Goal: Book appointment/travel/reservation

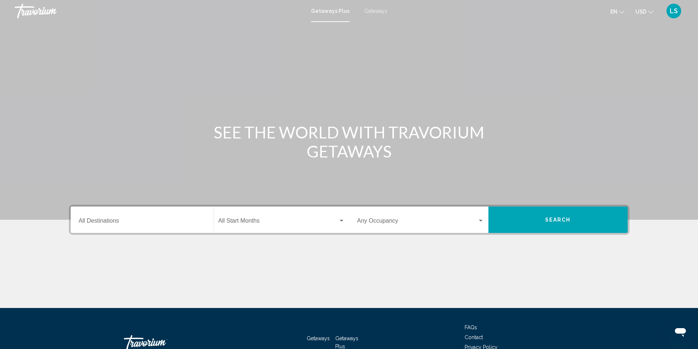
click at [237, 221] on span "Search widget" at bounding box center [278, 222] width 120 height 7
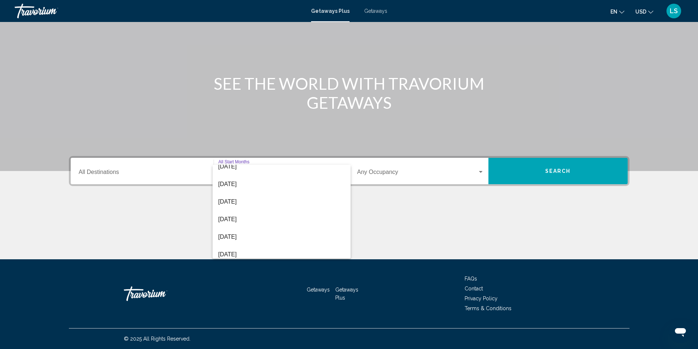
scroll to position [141, 0]
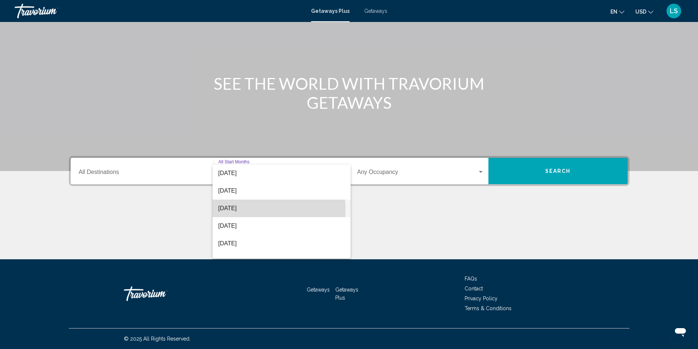
click at [228, 210] on span "May 2026" at bounding box center [281, 209] width 126 height 18
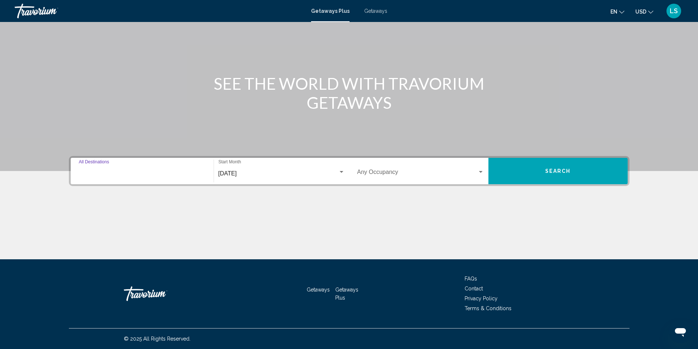
click at [144, 173] on input "Destination All Destinations" at bounding box center [142, 173] width 127 height 7
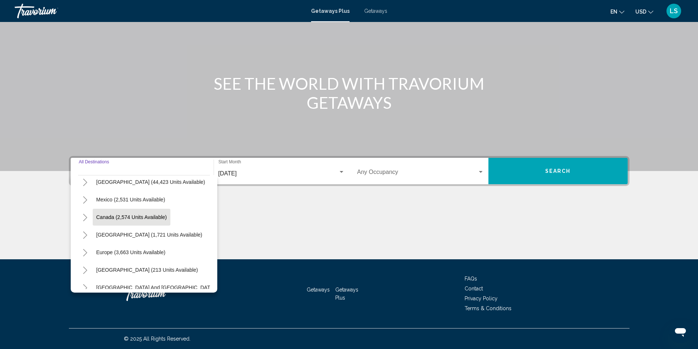
scroll to position [37, 0]
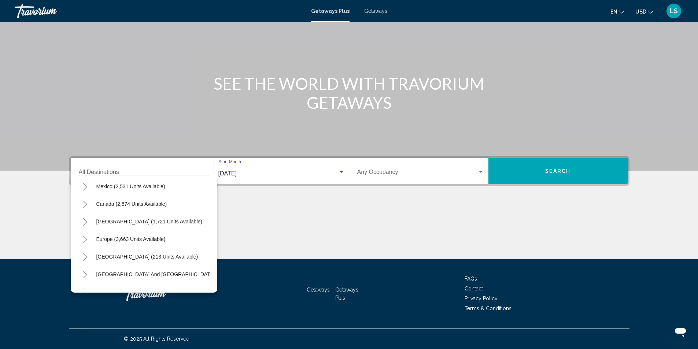
click at [237, 174] on span "May 2026" at bounding box center [227, 173] width 18 height 6
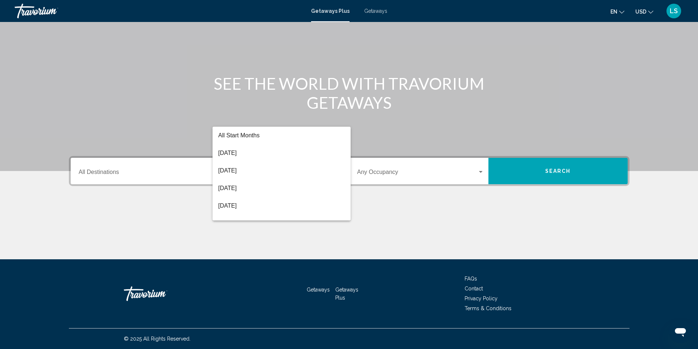
scroll to position [138, 0]
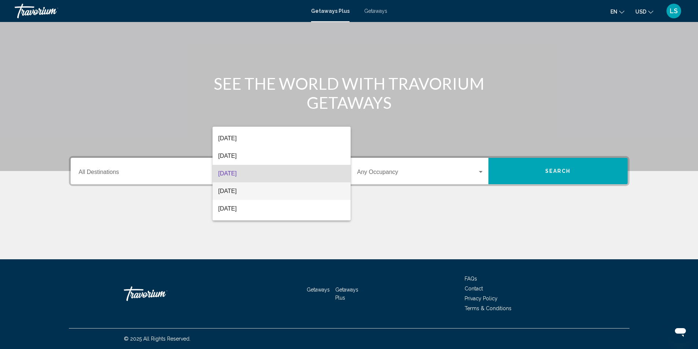
click at [232, 190] on span "June 2026" at bounding box center [281, 191] width 126 height 18
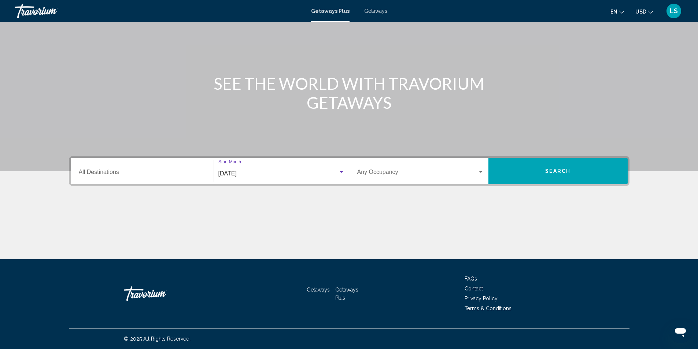
click at [191, 173] on input "Destination All Destinations" at bounding box center [142, 173] width 127 height 7
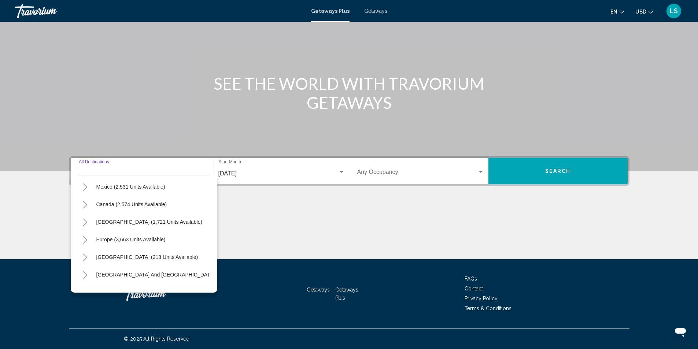
scroll to position [37, 0]
click at [84, 240] on icon "Toggle Europe (3,663 units available)" at bounding box center [84, 239] width 5 height 7
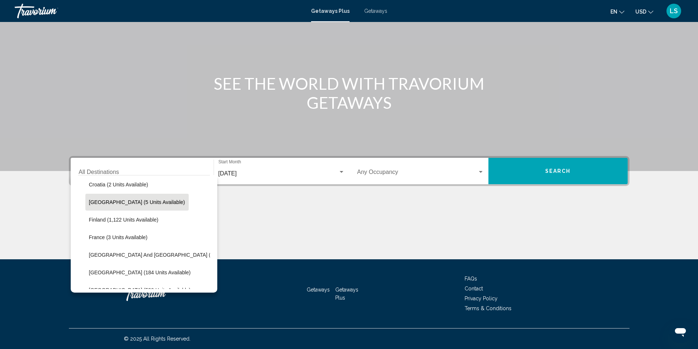
scroll to position [147, 0]
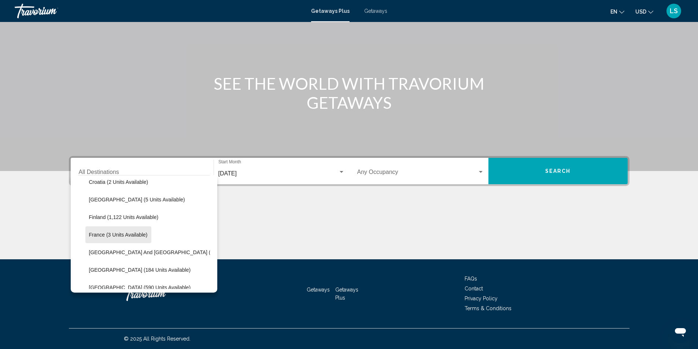
click at [122, 231] on button "France (3 units available)" at bounding box center [118, 234] width 66 height 17
type input "**********"
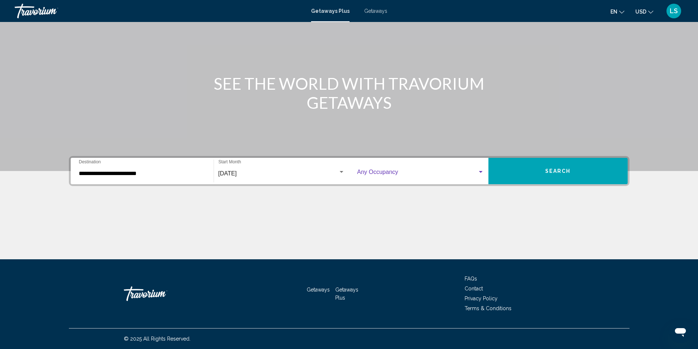
click at [374, 174] on span "Search widget" at bounding box center [417, 173] width 120 height 7
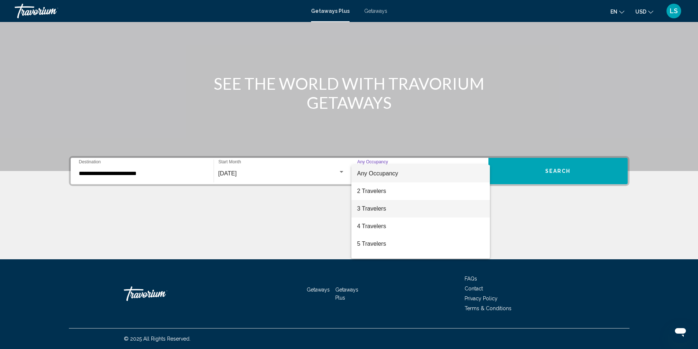
click at [371, 208] on span "3 Travelers" at bounding box center [420, 209] width 127 height 18
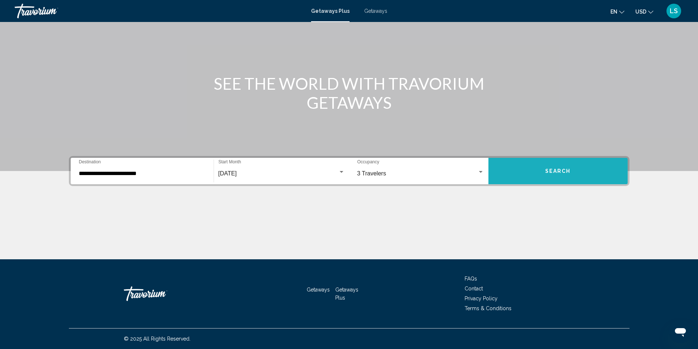
click at [506, 175] on button "Search" at bounding box center [557, 171] width 139 height 26
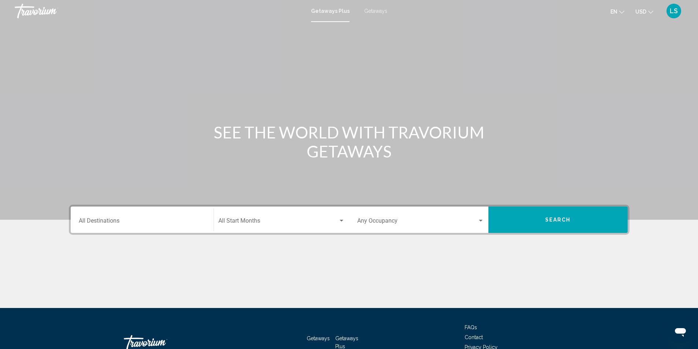
click at [242, 218] on div "Start Month All Start Months" at bounding box center [281, 220] width 126 height 23
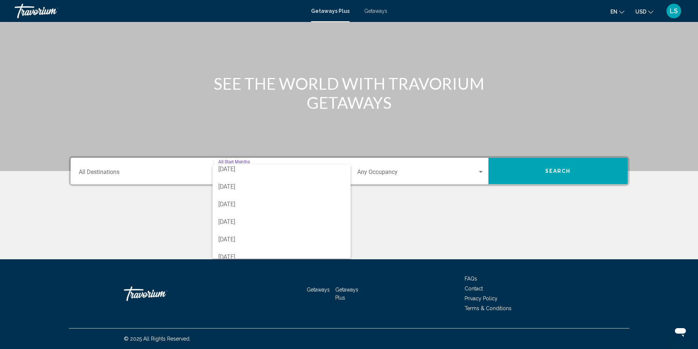
scroll to position [147, 0]
click at [228, 204] on span "May 2026" at bounding box center [281, 203] width 126 height 18
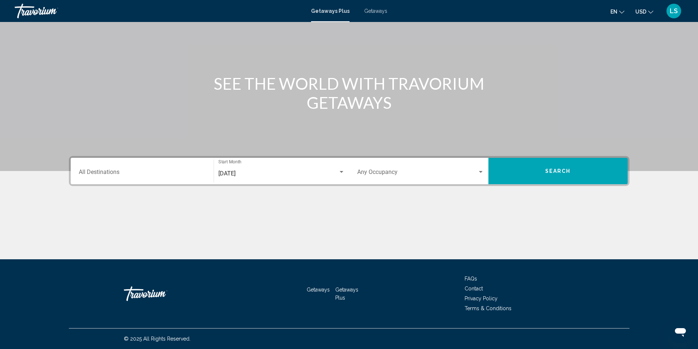
click at [143, 169] on div "Destination All Destinations" at bounding box center [142, 171] width 127 height 23
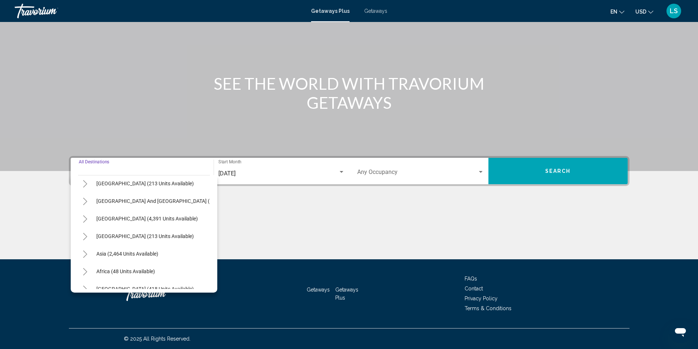
scroll to position [124, 0]
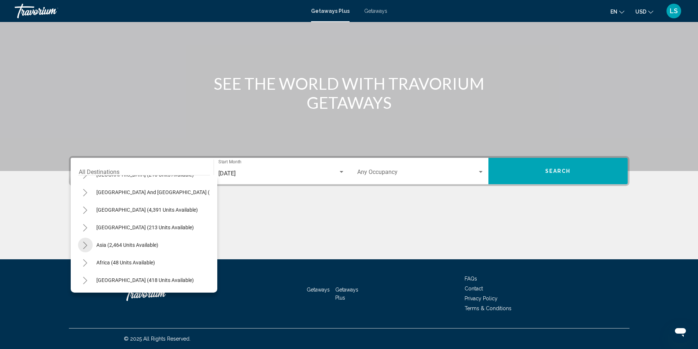
click at [84, 242] on icon "Toggle Asia (2,464 units available)" at bounding box center [84, 245] width 5 height 7
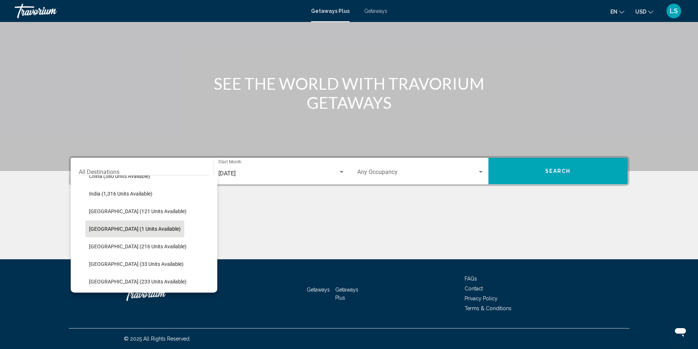
scroll to position [234, 0]
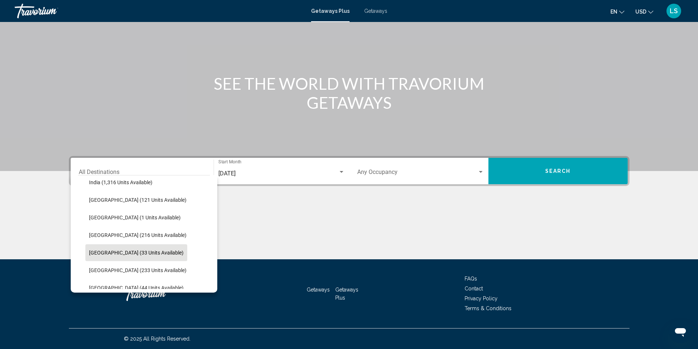
click at [121, 252] on span "[GEOGRAPHIC_DATA] (33 units available)" at bounding box center [136, 253] width 95 height 6
type input "**********"
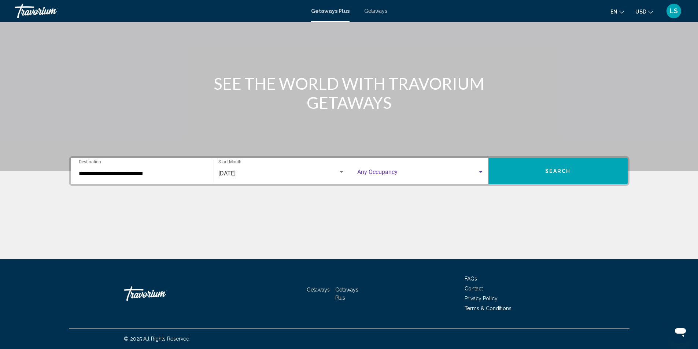
click at [403, 171] on span "Search widget" at bounding box center [417, 173] width 120 height 7
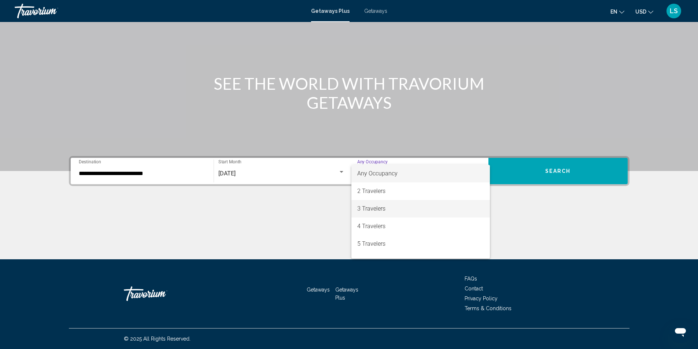
click at [369, 210] on span "3 Travelers" at bounding box center [420, 209] width 127 height 18
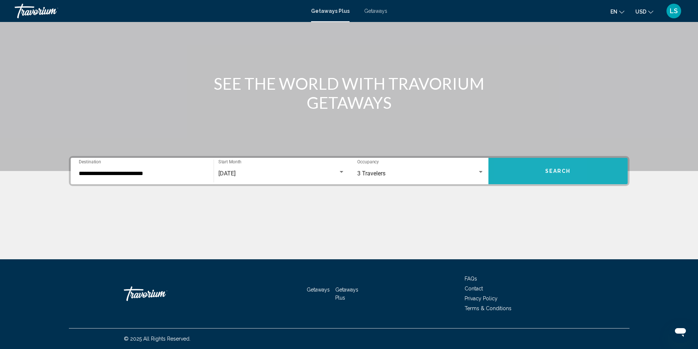
click at [515, 179] on button "Search" at bounding box center [557, 171] width 139 height 26
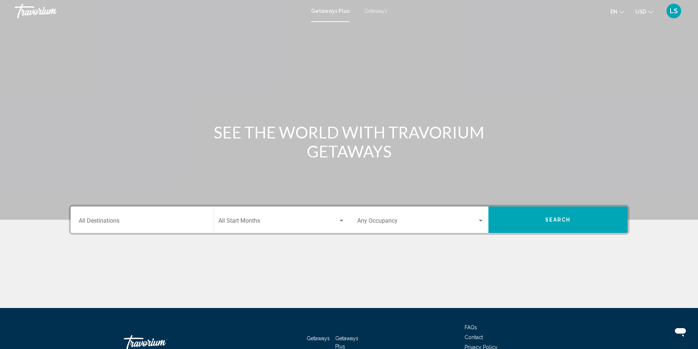
click at [244, 218] on div "Start Month All Start Months" at bounding box center [281, 220] width 126 height 23
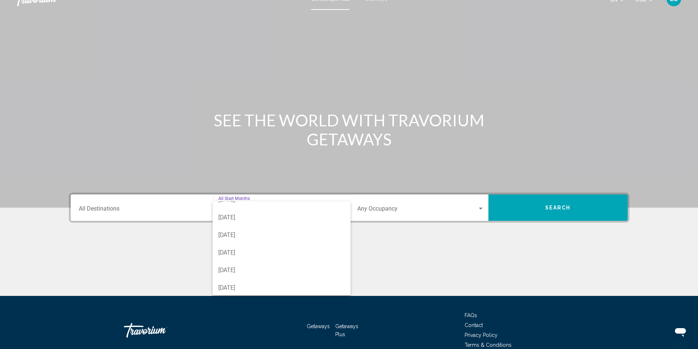
scroll to position [152, 0]
click at [150, 177] on div at bounding box center [349, 174] width 698 height 349
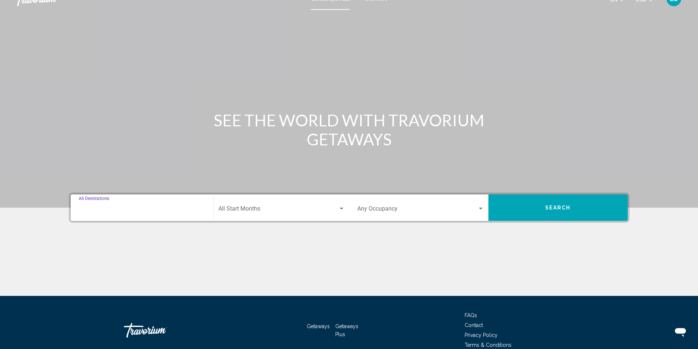
click at [112, 210] on input "Destination All Destinations" at bounding box center [142, 210] width 127 height 7
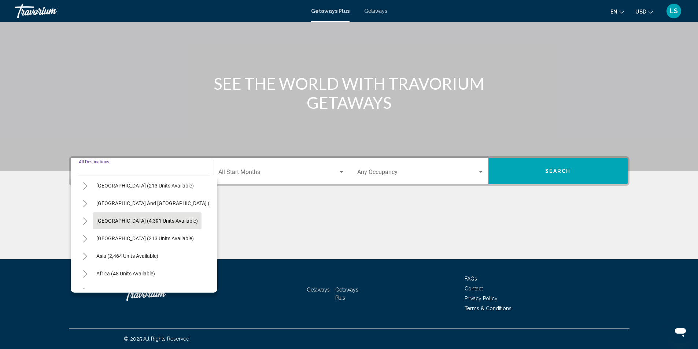
scroll to position [124, 0]
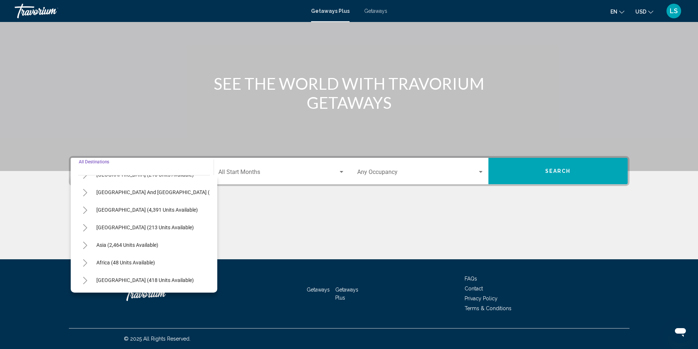
click at [83, 259] on icon "Toggle Africa (48 units available)" at bounding box center [84, 262] width 5 height 7
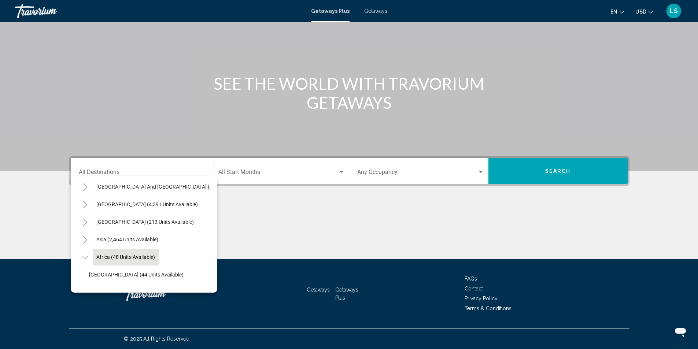
scroll to position [159, 0]
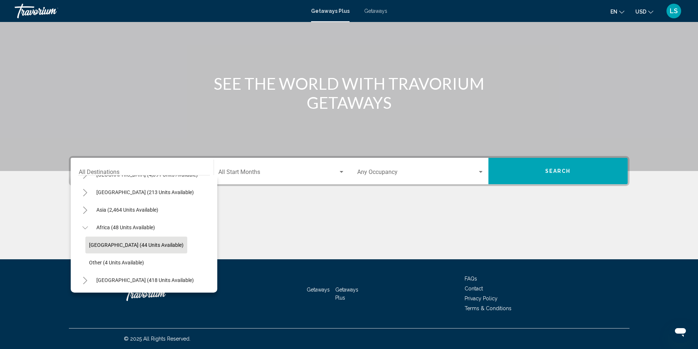
click at [132, 242] on span "South Africa (44 units available)" at bounding box center [136, 245] width 95 height 6
type input "**********"
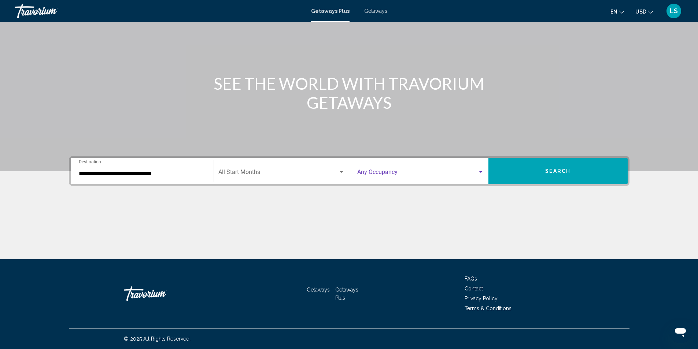
click at [408, 171] on span "Search widget" at bounding box center [417, 173] width 120 height 7
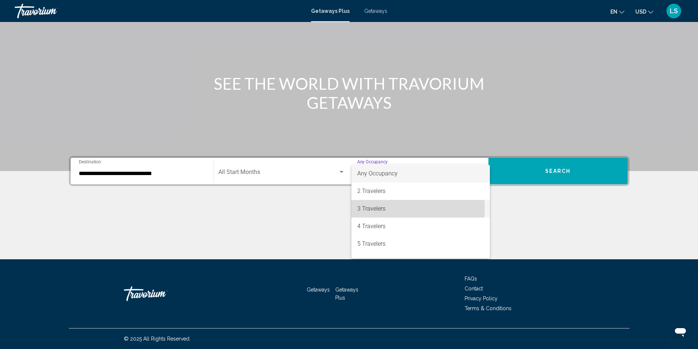
click at [369, 208] on span "3 Travelers" at bounding box center [420, 209] width 127 height 18
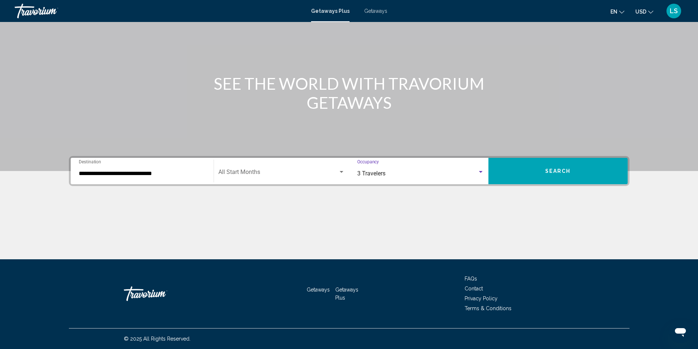
click at [498, 176] on button "Search" at bounding box center [557, 171] width 139 height 26
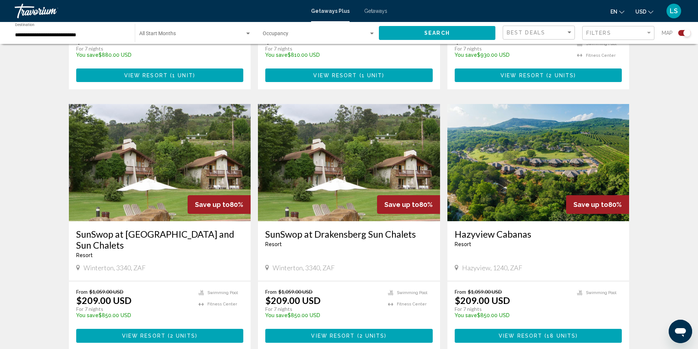
scroll to position [358, 0]
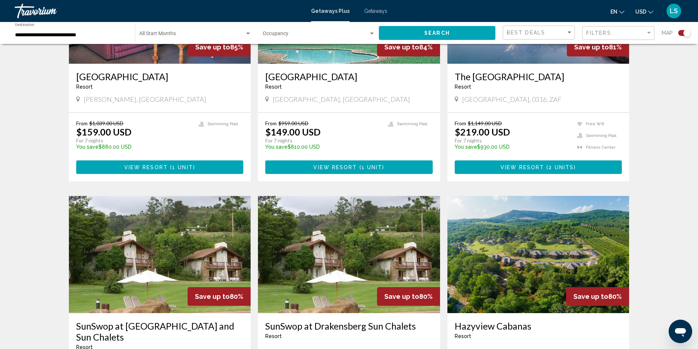
click at [65, 36] on input "**********" at bounding box center [71, 35] width 112 height 6
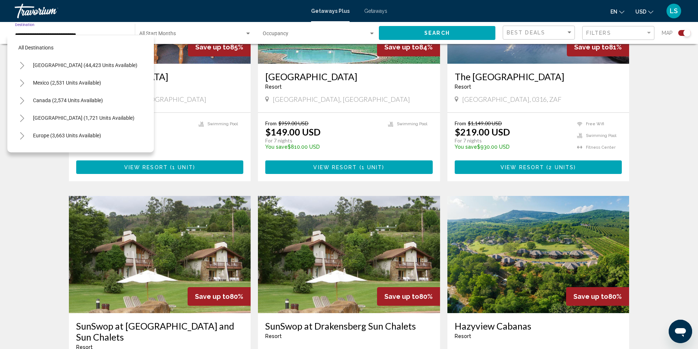
scroll to position [159, 0]
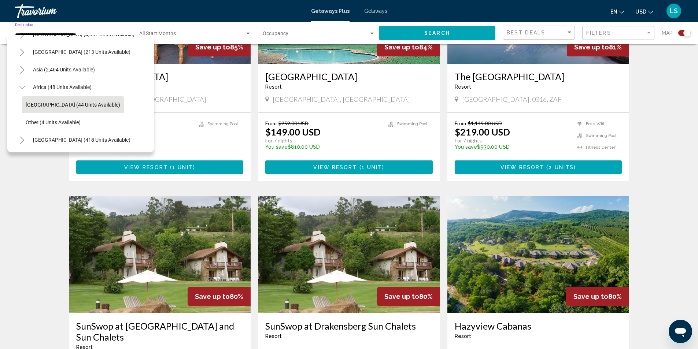
click at [21, 66] on icon "Toggle Asia (2,464 units available)" at bounding box center [21, 69] width 5 height 7
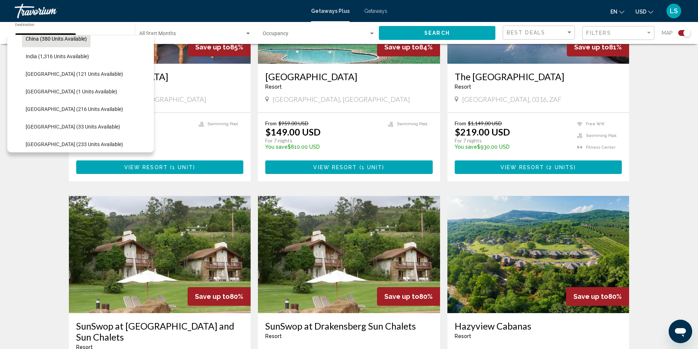
scroll to position [233, 0]
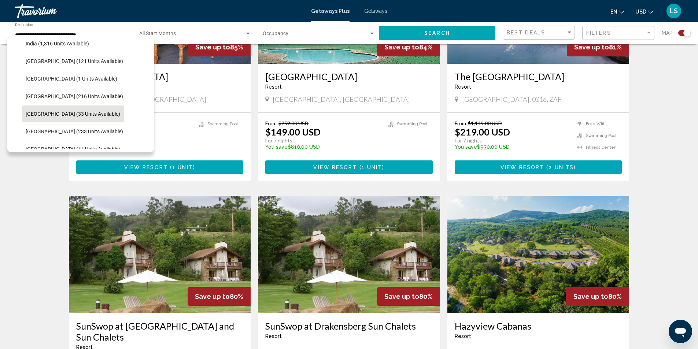
click at [63, 112] on span "[GEOGRAPHIC_DATA] (33 units available)" at bounding box center [73, 114] width 95 height 6
type input "**********"
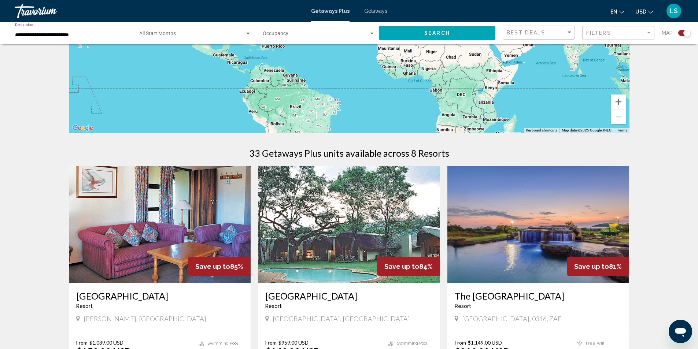
scroll to position [138, 0]
click at [370, 34] on div "Search widget" at bounding box center [372, 34] width 7 height 6
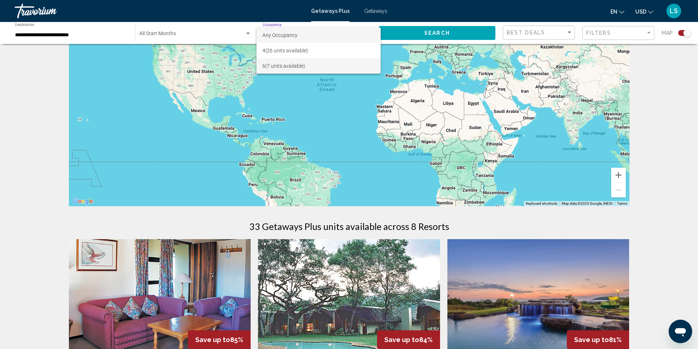
scroll to position [64, 0]
click at [282, 34] on span "Any Occupancy" at bounding box center [279, 35] width 35 height 6
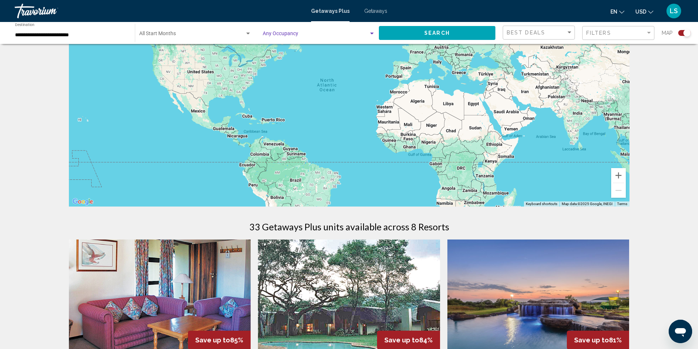
click at [281, 33] on span "Search widget" at bounding box center [316, 35] width 106 height 6
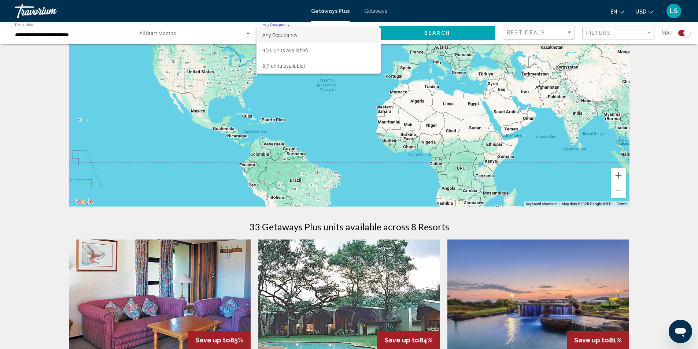
click at [276, 36] on span "Any Occupancy" at bounding box center [279, 35] width 35 height 6
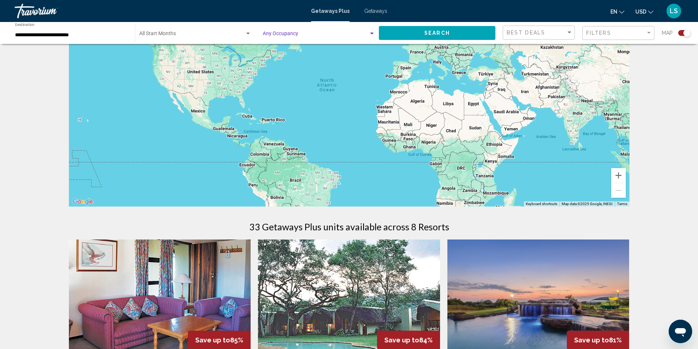
click at [287, 33] on span "Search widget" at bounding box center [316, 35] width 106 height 6
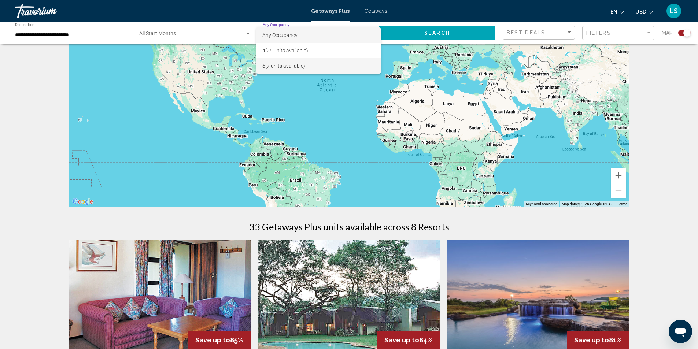
click at [278, 64] on span "6 (7 units available)" at bounding box center [318, 65] width 112 height 15
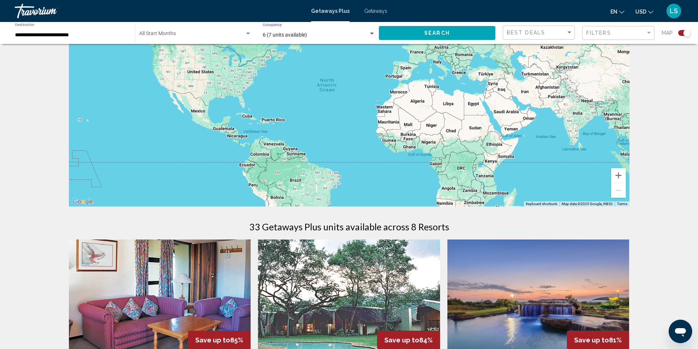
click at [436, 31] on span "Search" at bounding box center [437, 33] width 26 height 6
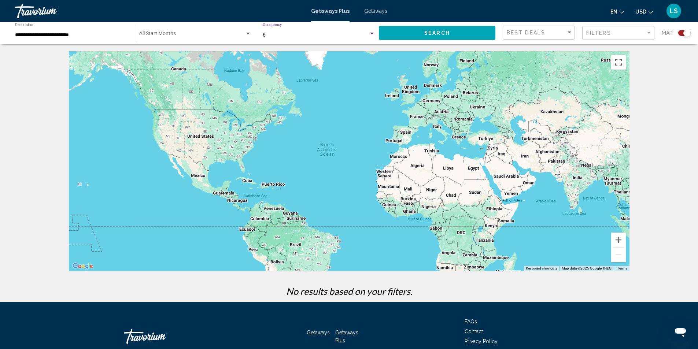
click at [268, 34] on div "6" at bounding box center [316, 35] width 106 height 6
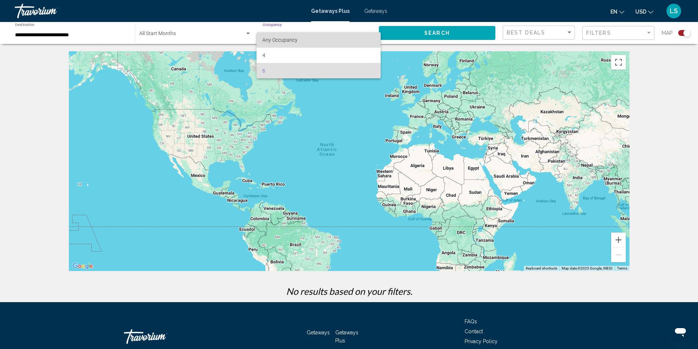
click at [272, 38] on span "Any Occupancy" at bounding box center [279, 40] width 35 height 6
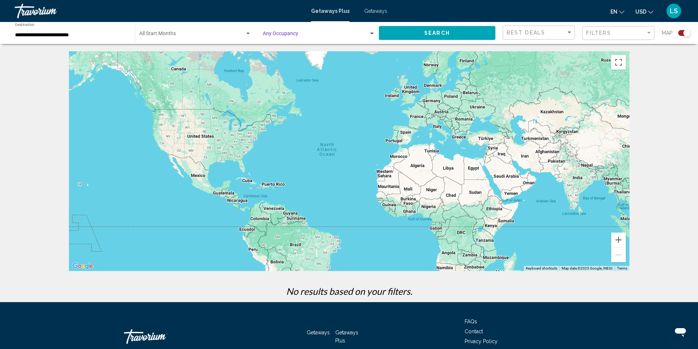
click at [399, 34] on button "Search" at bounding box center [437, 33] width 117 height 14
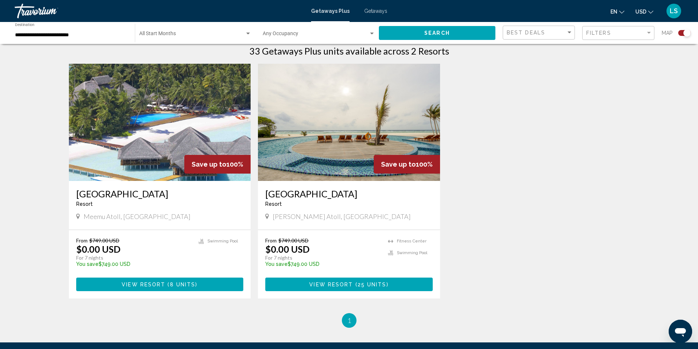
scroll to position [257, 0]
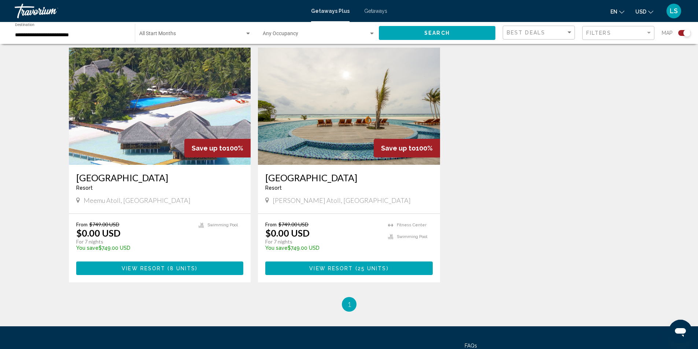
click at [159, 270] on span "View Resort" at bounding box center [144, 269] width 44 height 6
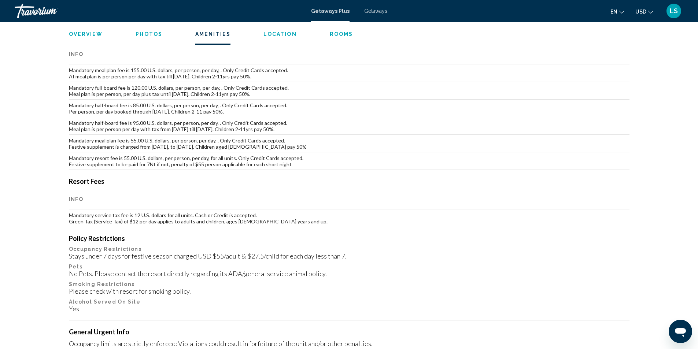
scroll to position [660, 0]
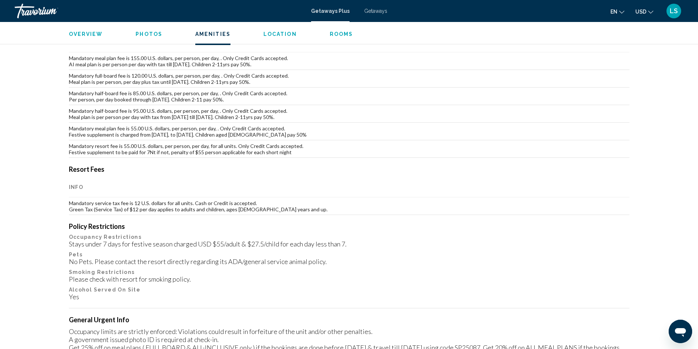
click at [277, 35] on span "Location" at bounding box center [279, 34] width 33 height 6
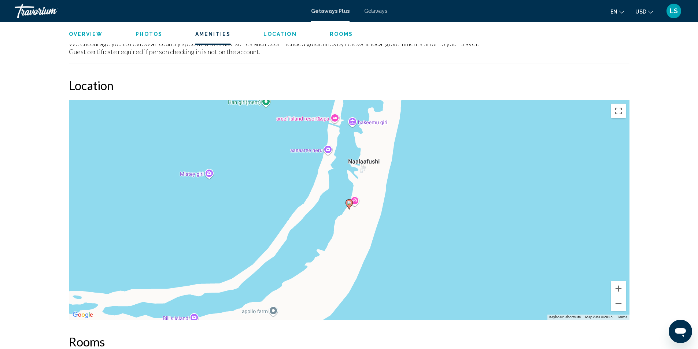
scroll to position [1095, 0]
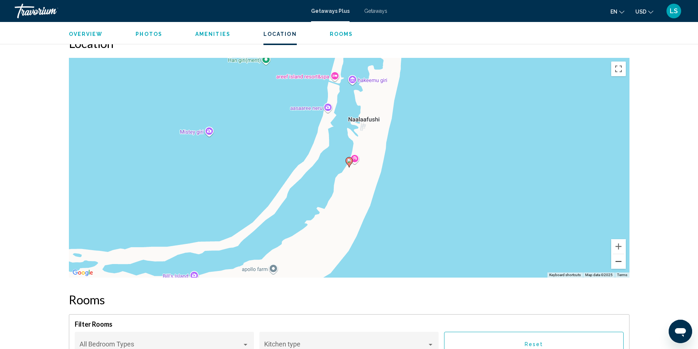
click at [617, 269] on button "Zoom out" at bounding box center [618, 261] width 15 height 15
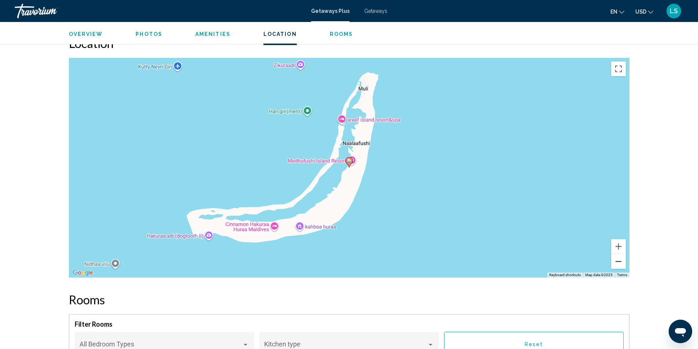
click at [618, 269] on button "Zoom out" at bounding box center [618, 261] width 15 height 15
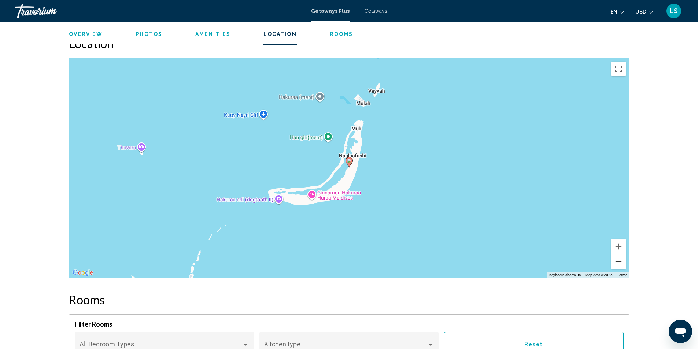
click at [618, 269] on button "Zoom out" at bounding box center [618, 261] width 15 height 15
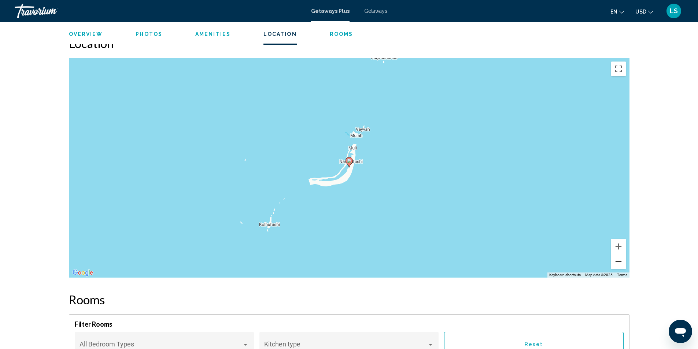
click at [614, 269] on button "Zoom out" at bounding box center [618, 261] width 15 height 15
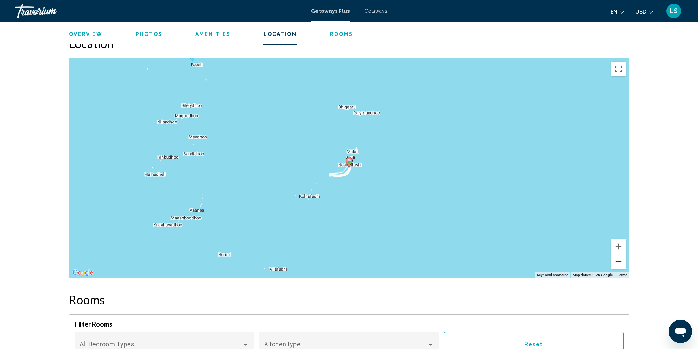
click at [614, 269] on button "Zoom out" at bounding box center [618, 261] width 15 height 15
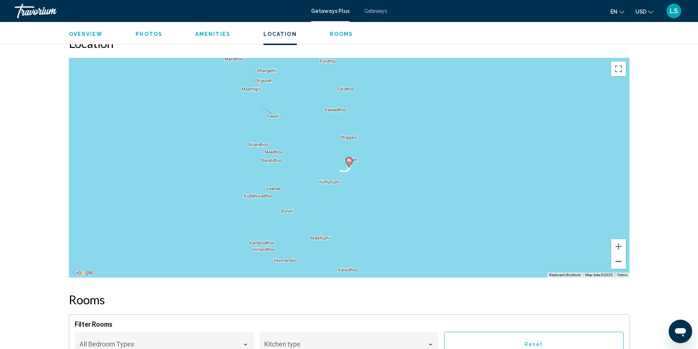
click at [614, 269] on button "Zoom out" at bounding box center [618, 261] width 15 height 15
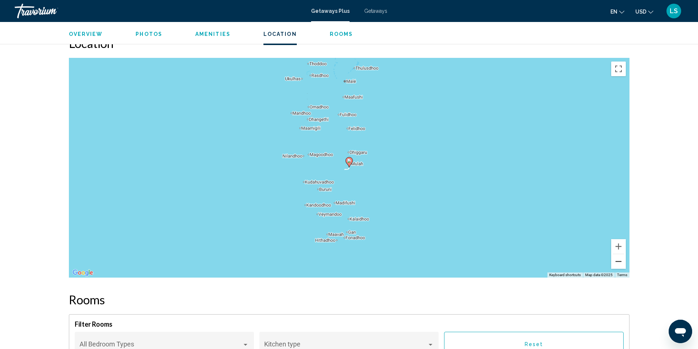
click at [614, 269] on button "Zoom out" at bounding box center [618, 261] width 15 height 15
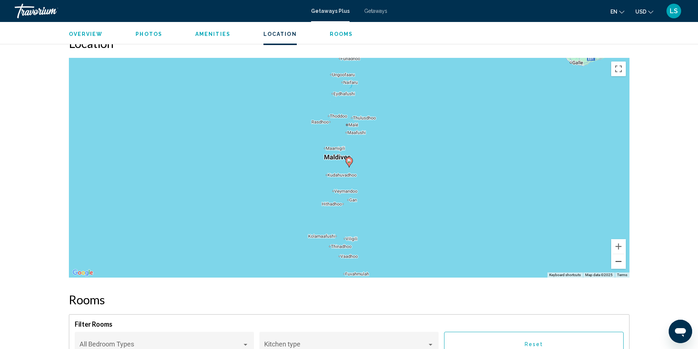
click at [614, 269] on button "Zoom out" at bounding box center [618, 261] width 15 height 15
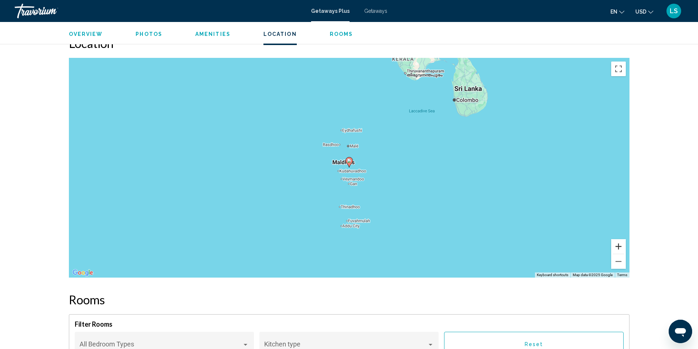
click at [616, 254] on button "Zoom in" at bounding box center [618, 246] width 15 height 15
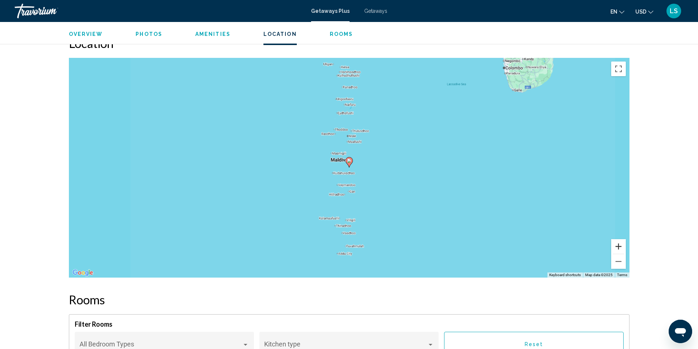
click at [616, 254] on button "Zoom in" at bounding box center [618, 246] width 15 height 15
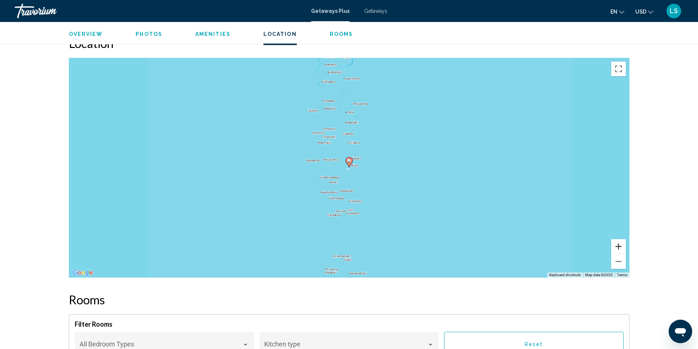
click at [616, 254] on button "Zoom in" at bounding box center [618, 246] width 15 height 15
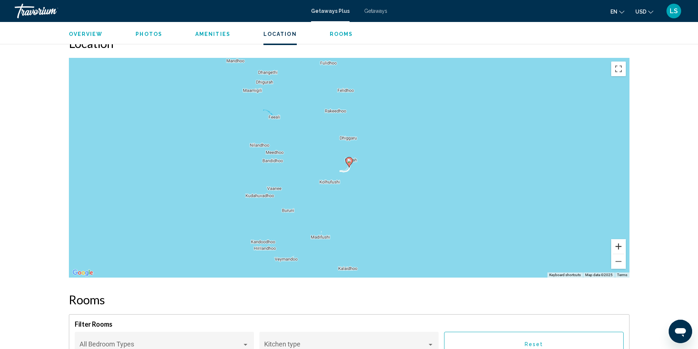
click at [616, 254] on button "Zoom in" at bounding box center [618, 246] width 15 height 15
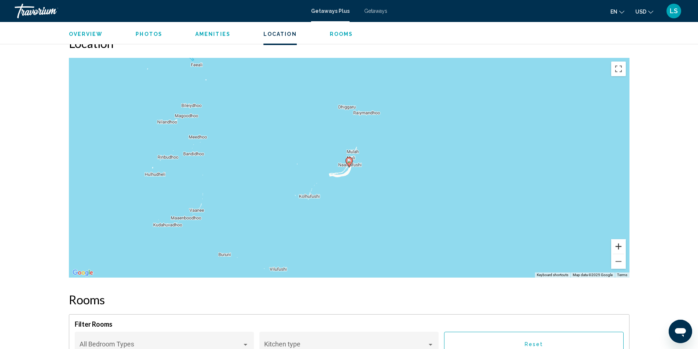
click at [616, 254] on button "Zoom in" at bounding box center [618, 246] width 15 height 15
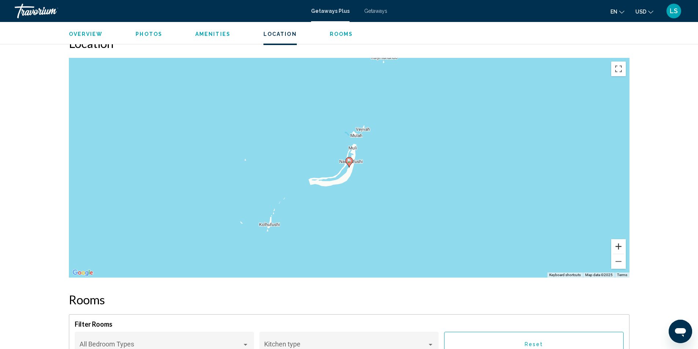
click at [616, 254] on button "Zoom in" at bounding box center [618, 246] width 15 height 15
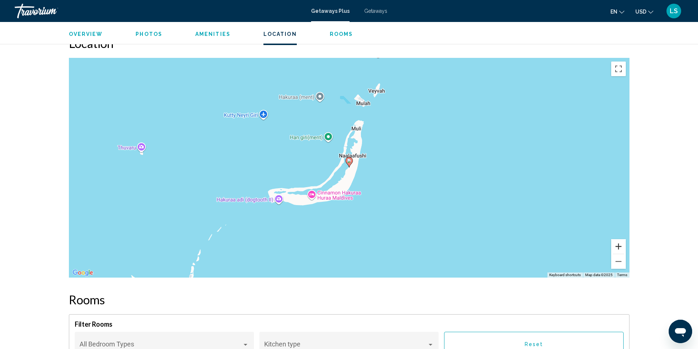
click at [616, 254] on button "Zoom in" at bounding box center [618, 246] width 15 height 15
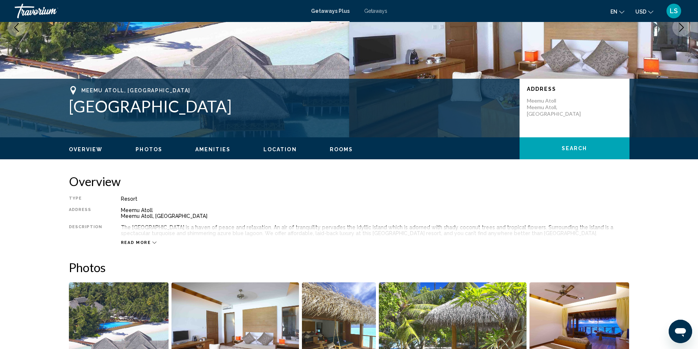
scroll to position [105, 0]
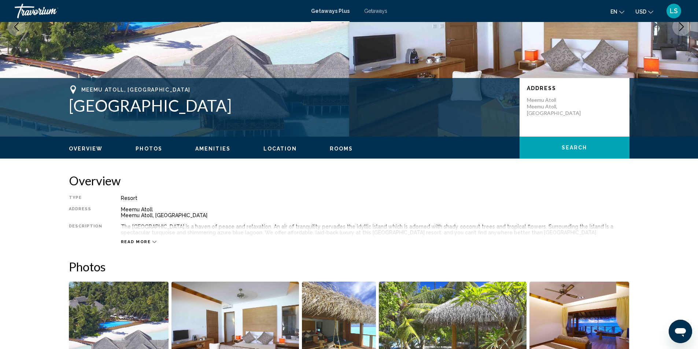
click at [144, 144] on ul "Overview Photos Amenities Location Rooms Search" at bounding box center [349, 148] width 561 height 8
click at [148, 149] on span "Photos" at bounding box center [149, 149] width 27 height 6
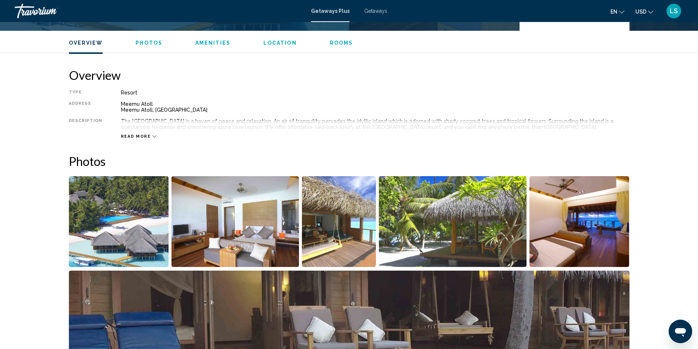
scroll to position [321, 0]
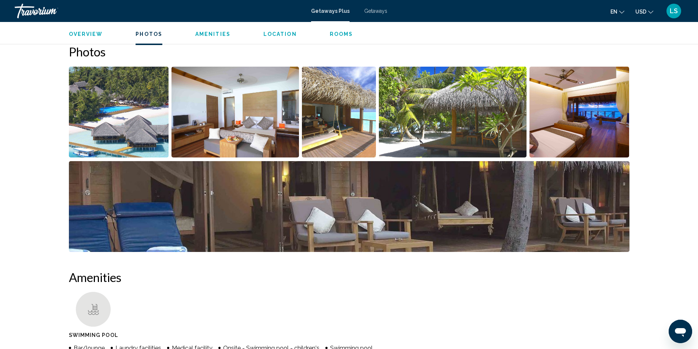
click at [133, 127] on img "Open full-screen image slider" at bounding box center [119, 112] width 100 height 91
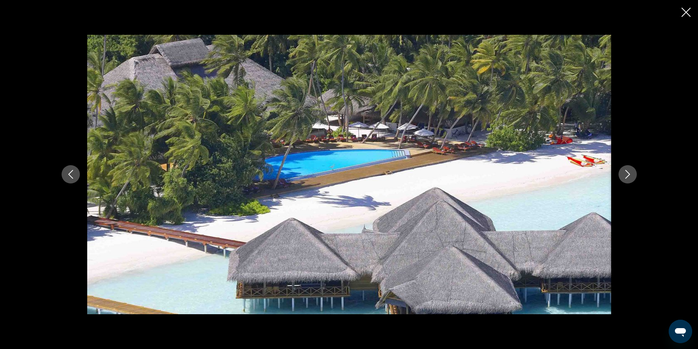
click at [626, 174] on icon "Next image" at bounding box center [627, 174] width 9 height 9
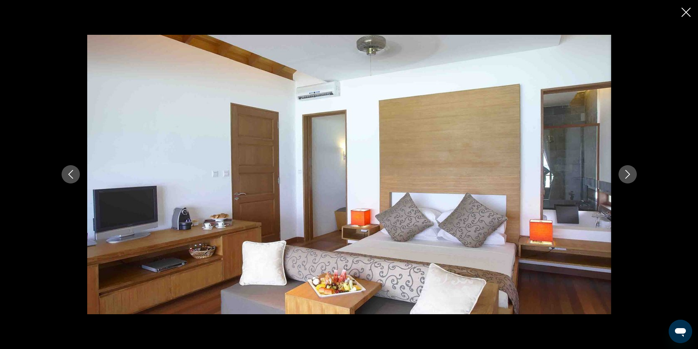
click at [626, 174] on icon "Next image" at bounding box center [627, 174] width 9 height 9
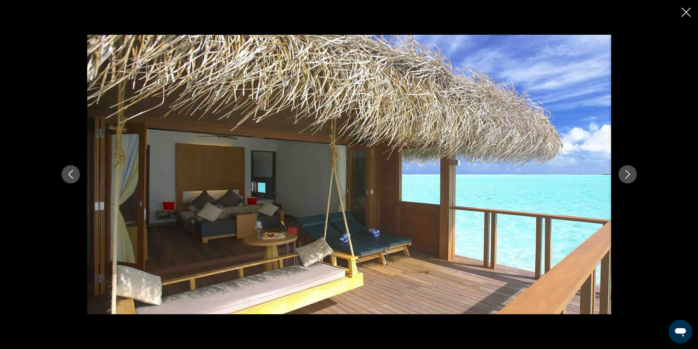
click at [626, 174] on icon "Next image" at bounding box center [627, 174] width 9 height 9
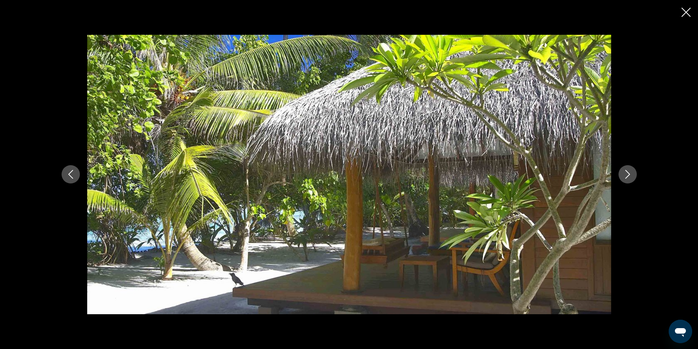
click at [626, 174] on icon "Next image" at bounding box center [627, 174] width 9 height 9
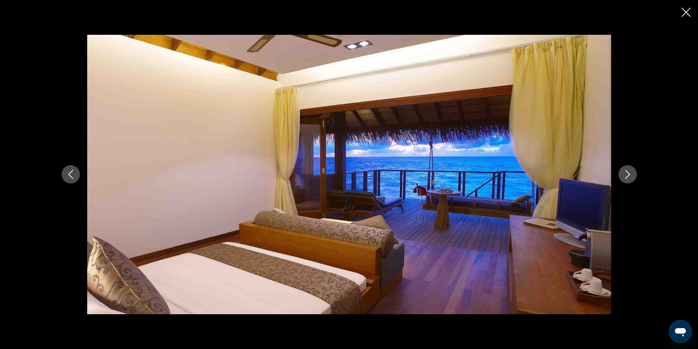
click at [626, 174] on icon "Next image" at bounding box center [627, 174] width 9 height 9
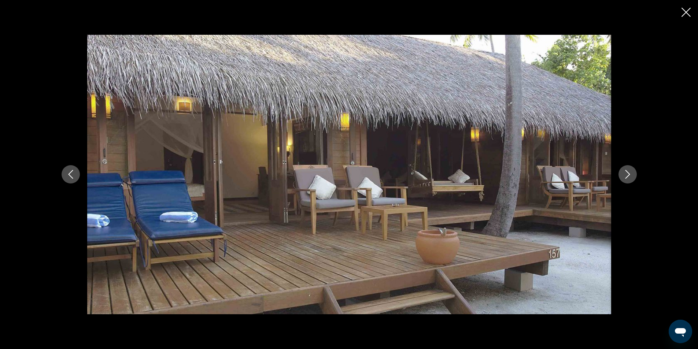
click at [626, 174] on icon "Next image" at bounding box center [627, 174] width 9 height 9
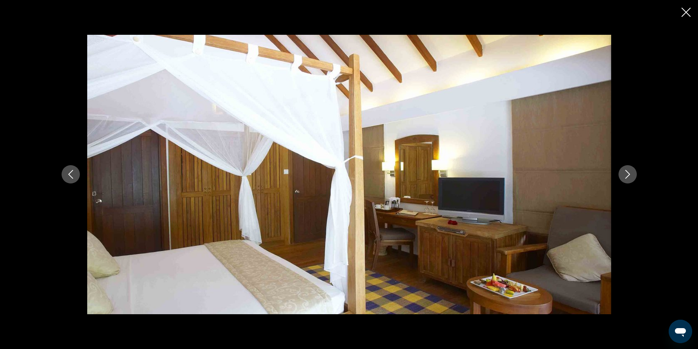
click at [626, 174] on icon "Next image" at bounding box center [627, 174] width 9 height 9
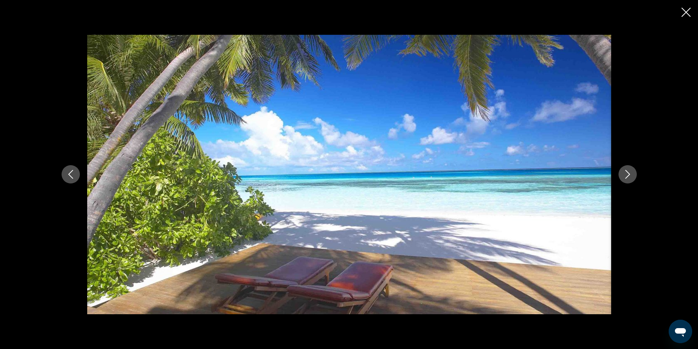
click at [624, 175] on icon "Next image" at bounding box center [627, 174] width 9 height 9
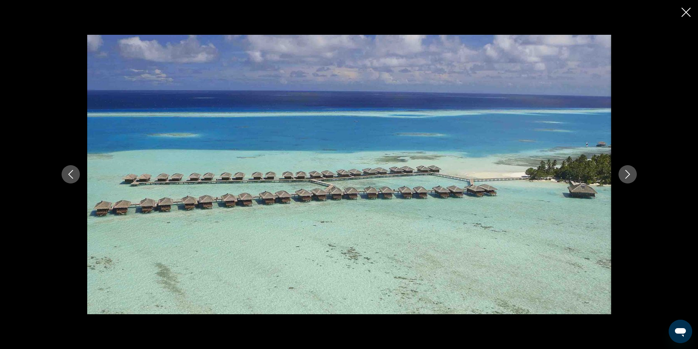
click at [624, 175] on icon "Next image" at bounding box center [627, 174] width 9 height 9
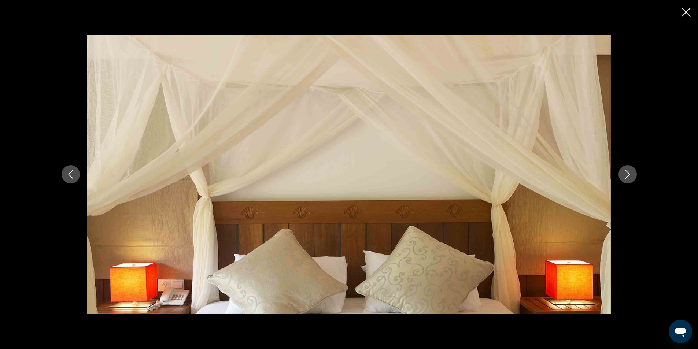
click at [624, 175] on icon "Next image" at bounding box center [627, 174] width 9 height 9
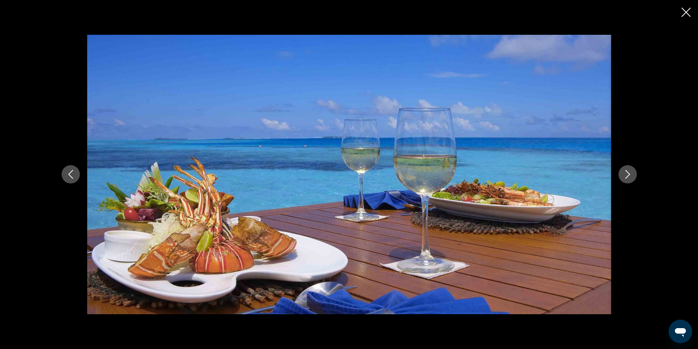
click at [685, 14] on icon "Close slideshow" at bounding box center [686, 12] width 9 height 9
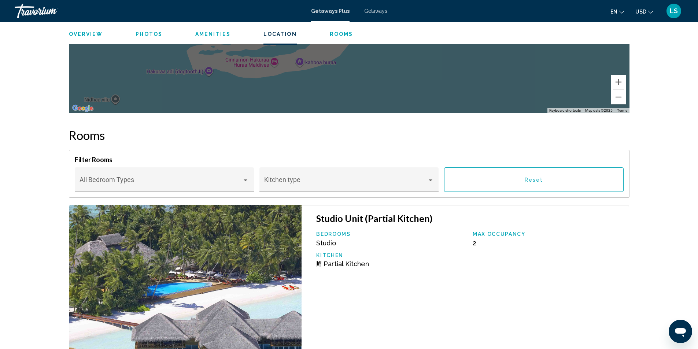
scroll to position [1273, 0]
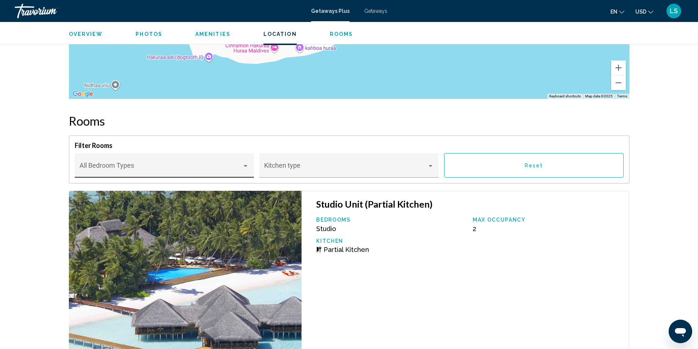
click at [122, 173] on span "Main content" at bounding box center [161, 168] width 163 height 7
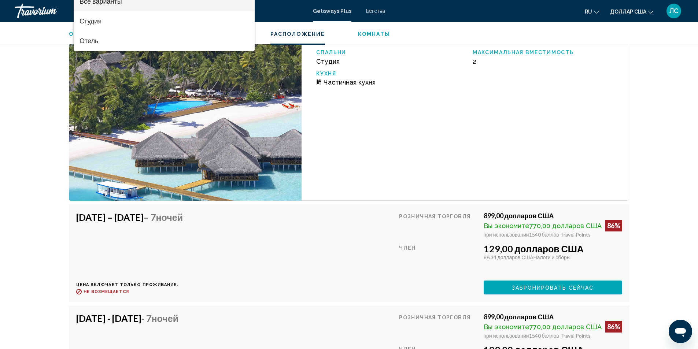
scroll to position [1499, 0]
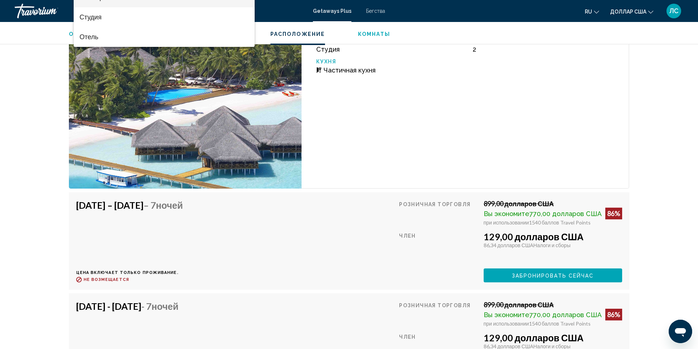
click at [430, 107] on div at bounding box center [349, 174] width 698 height 349
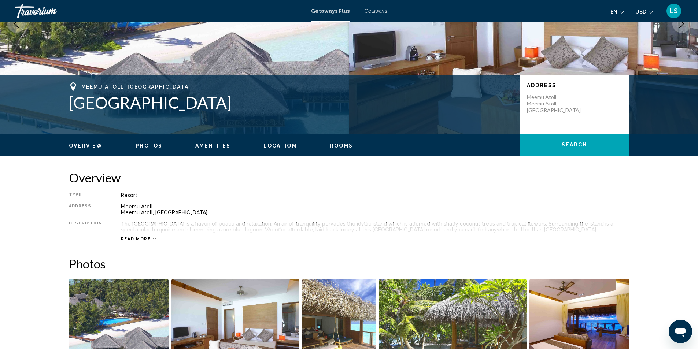
scroll to position [27, 0]
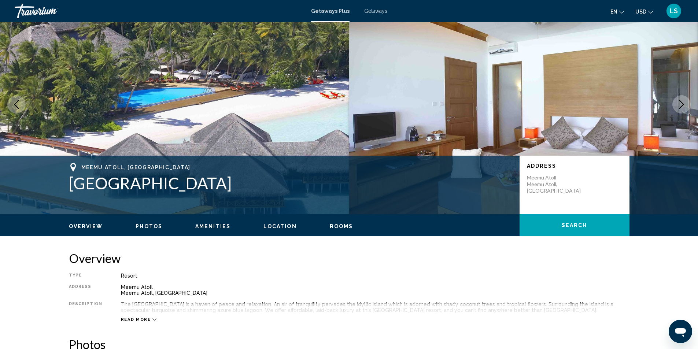
drag, startPoint x: 67, startPoint y: 182, endPoint x: 251, endPoint y: 189, distance: 184.1
click at [251, 189] on div "Meemu Atoll, Maldives Medhufushi Island Resort Address Meemu Atoll Meemu Atoll,…" at bounding box center [349, 185] width 590 height 44
copy h1 "[GEOGRAPHIC_DATA]"
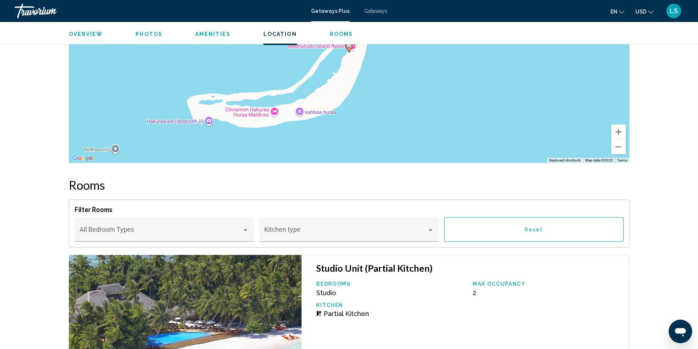
scroll to position [1200, 0]
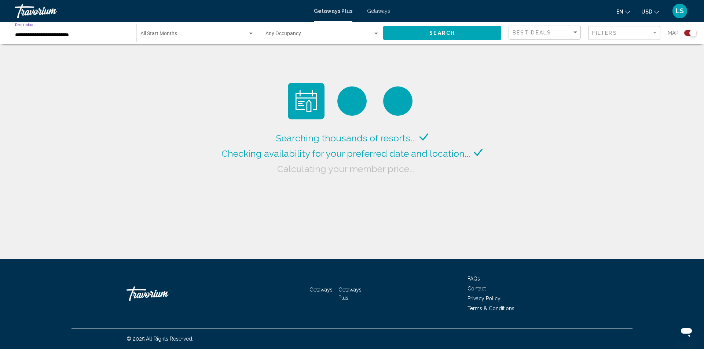
click at [57, 32] on input "**********" at bounding box center [72, 35] width 114 height 6
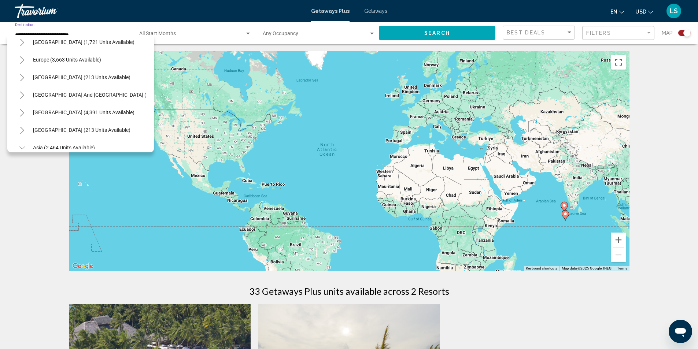
scroll to position [74, 0]
click at [21, 60] on icon "Toggle Europe (3,663 units available)" at bounding box center [21, 61] width 5 height 7
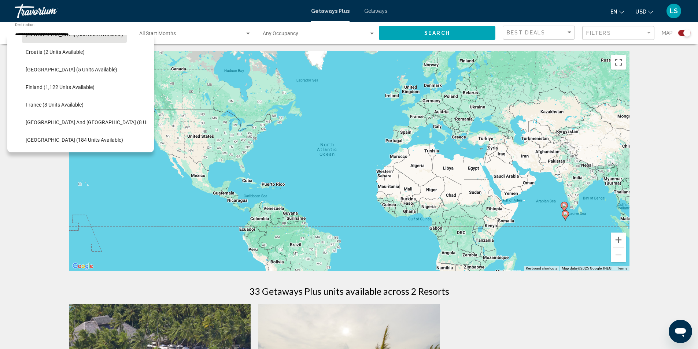
scroll to position [148, 0]
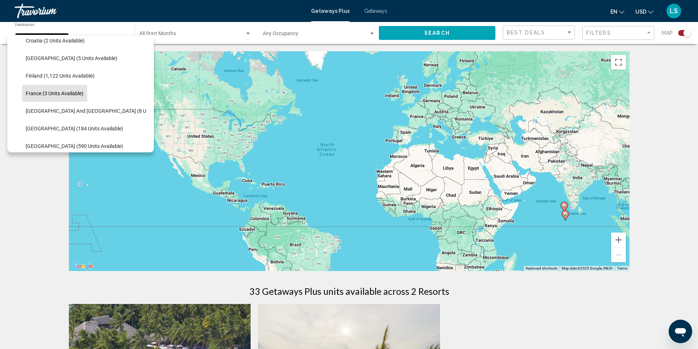
click at [58, 94] on span "France (3 units available)" at bounding box center [55, 94] width 58 height 6
type input "**********"
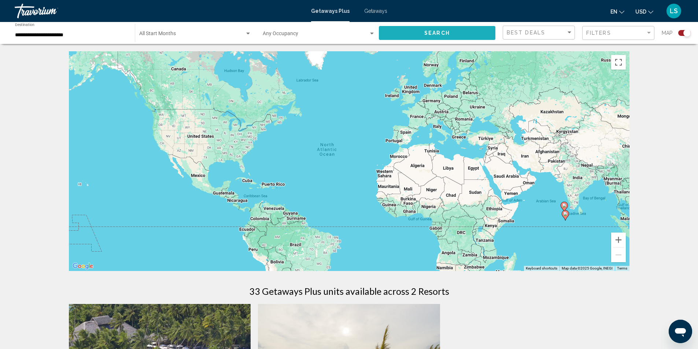
click at [424, 35] on button "Search" at bounding box center [437, 33] width 117 height 14
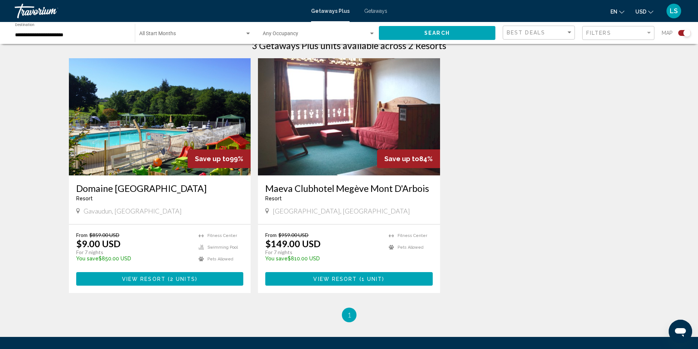
scroll to position [214, 0]
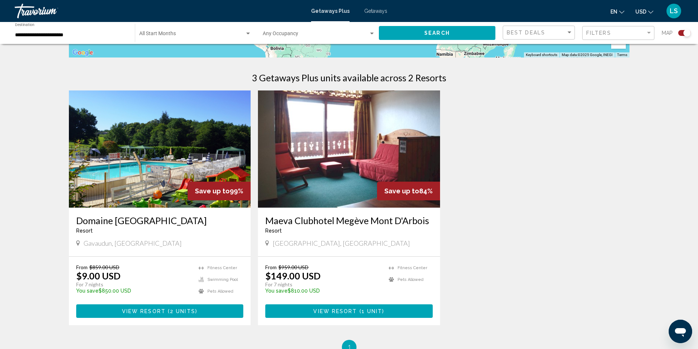
click at [159, 168] on img "Main content" at bounding box center [160, 149] width 182 height 117
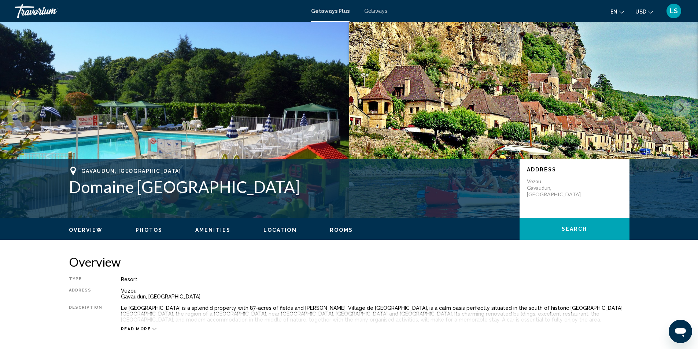
scroll to position [37, 0]
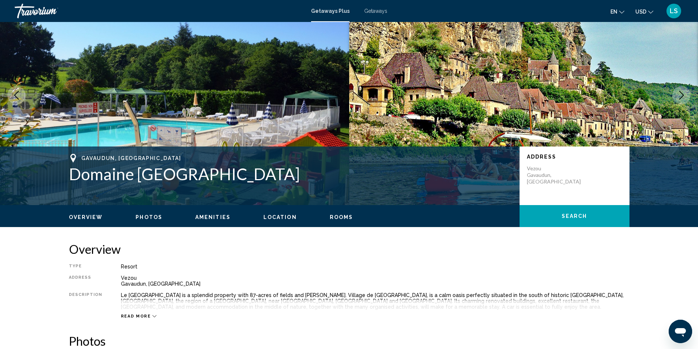
click at [274, 216] on span "Location" at bounding box center [279, 217] width 33 height 6
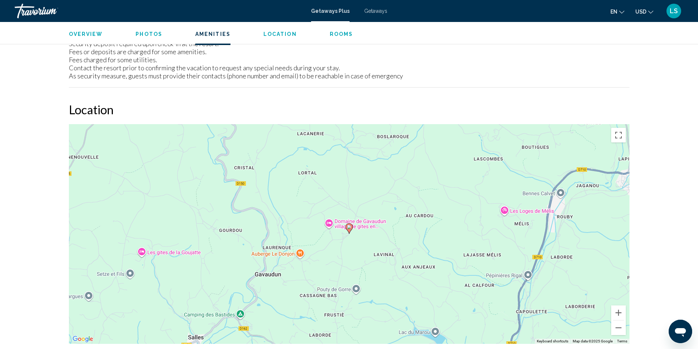
scroll to position [1060, 0]
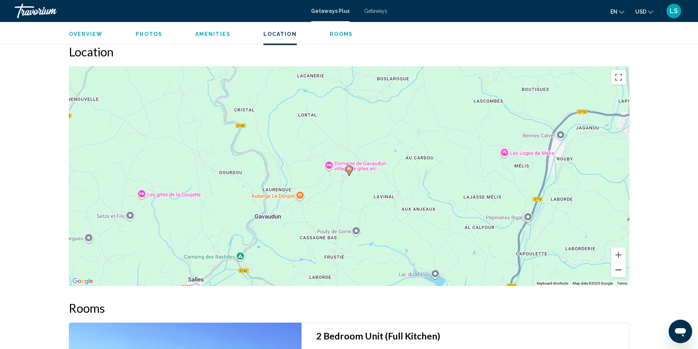
click at [618, 268] on button "Zoom out" at bounding box center [618, 270] width 15 height 15
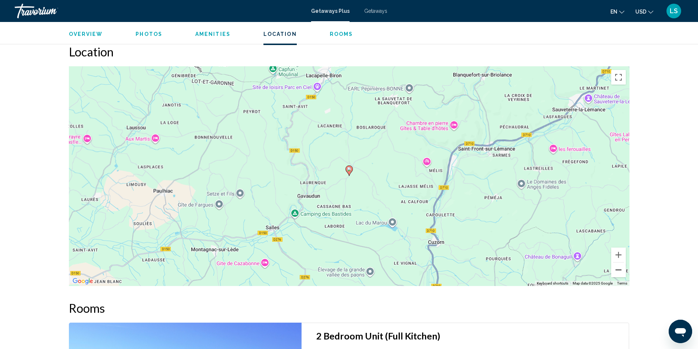
click at [618, 268] on button "Zoom out" at bounding box center [618, 270] width 15 height 15
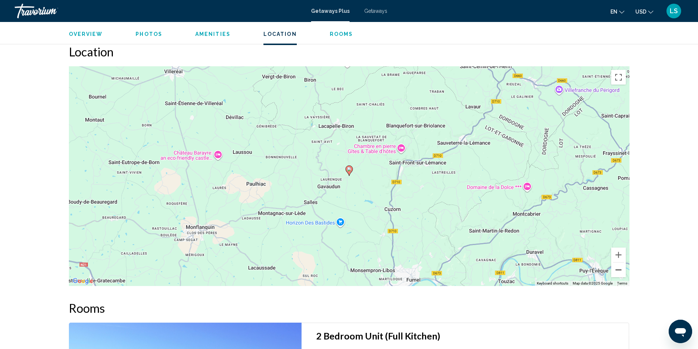
click at [618, 268] on button "Zoom out" at bounding box center [618, 270] width 15 height 15
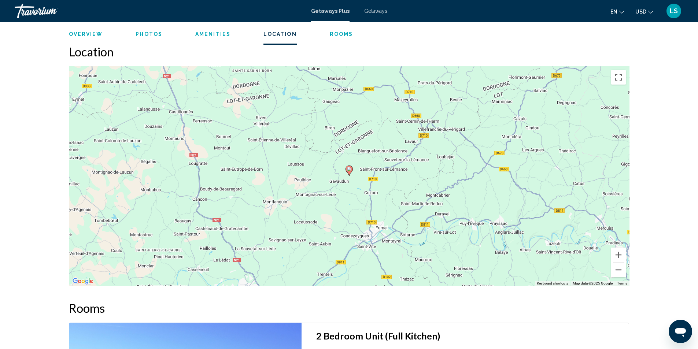
click at [618, 268] on button "Zoom out" at bounding box center [618, 270] width 15 height 15
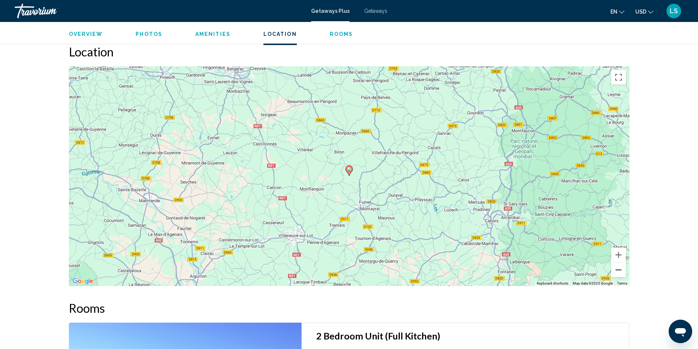
click at [618, 268] on button "Zoom out" at bounding box center [618, 270] width 15 height 15
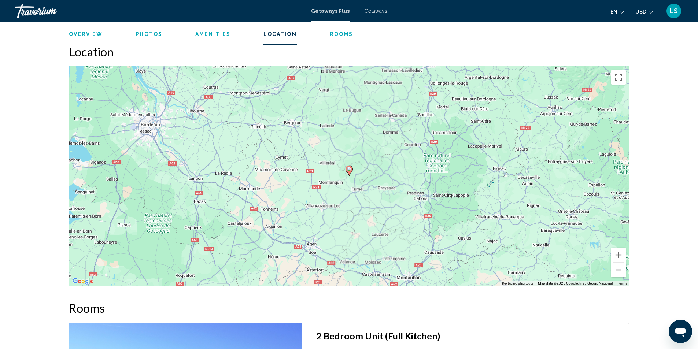
click at [618, 268] on button "Zoom out" at bounding box center [618, 270] width 15 height 15
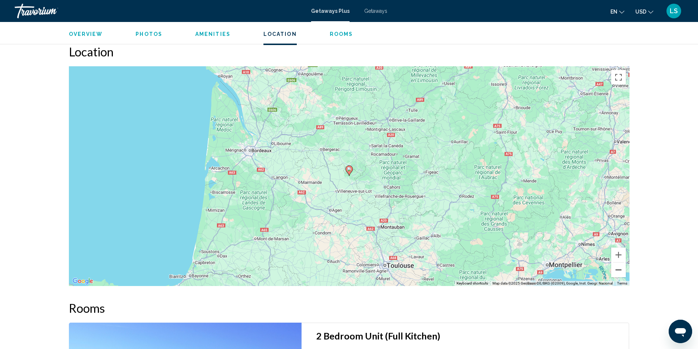
click at [618, 268] on button "Zoom out" at bounding box center [618, 270] width 15 height 15
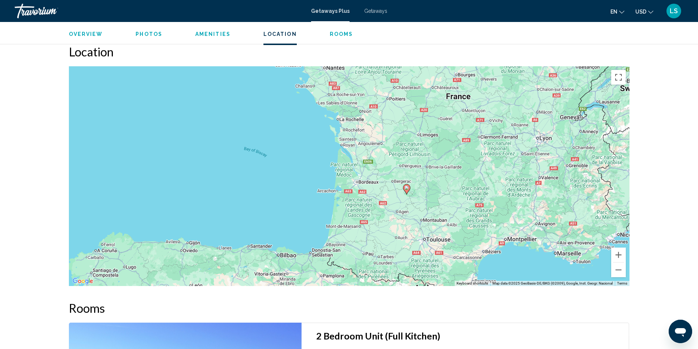
drag, startPoint x: 319, startPoint y: 211, endPoint x: 380, endPoint y: 231, distance: 64.0
click at [380, 231] on div "To activate drag with keyboard, press Alt + Enter. Once in keyboard drag state,…" at bounding box center [349, 176] width 561 height 220
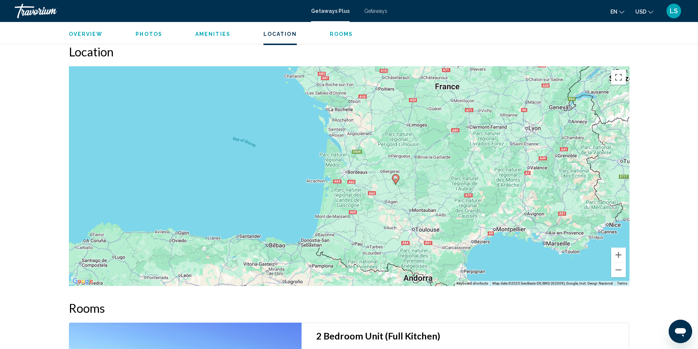
drag, startPoint x: 377, startPoint y: 228, endPoint x: 364, endPoint y: 216, distance: 17.6
click at [364, 216] on div "To activate drag with keyboard, press Alt + Enter. Once in keyboard drag state,…" at bounding box center [349, 176] width 561 height 220
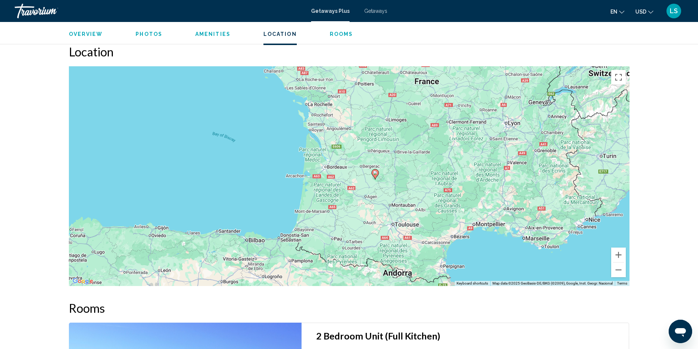
drag, startPoint x: 403, startPoint y: 229, endPoint x: 381, endPoint y: 224, distance: 22.9
click at [381, 224] on div "To activate drag with keyboard, press Alt + Enter. Once in keyboard drag state,…" at bounding box center [349, 176] width 561 height 220
click at [620, 256] on button "Zoom in" at bounding box center [618, 255] width 15 height 15
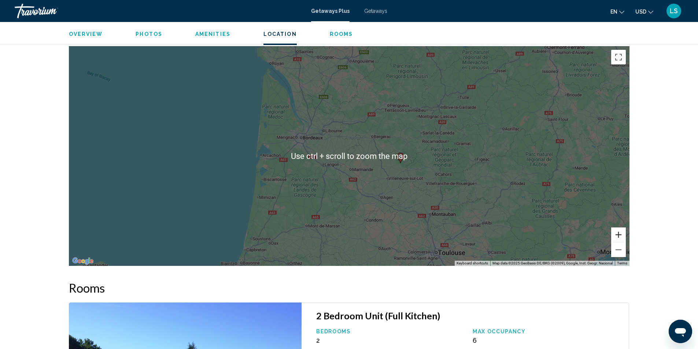
scroll to position [1097, 0]
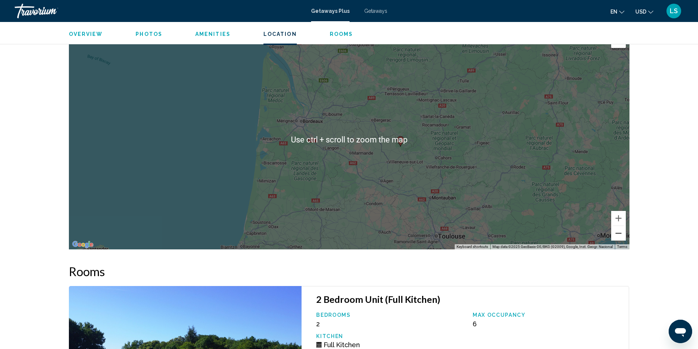
click at [620, 235] on button "Zoom out" at bounding box center [618, 233] width 15 height 15
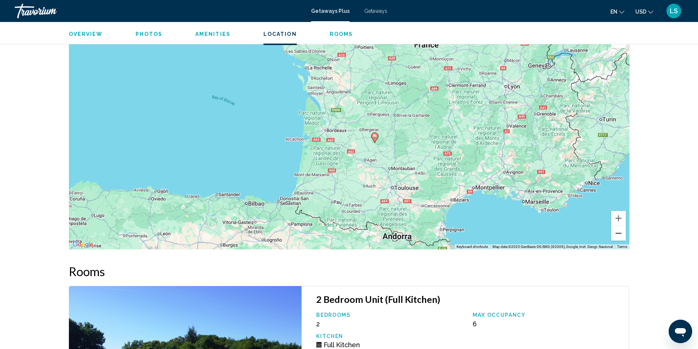
click at [620, 235] on button "Zoom out" at bounding box center [618, 233] width 15 height 15
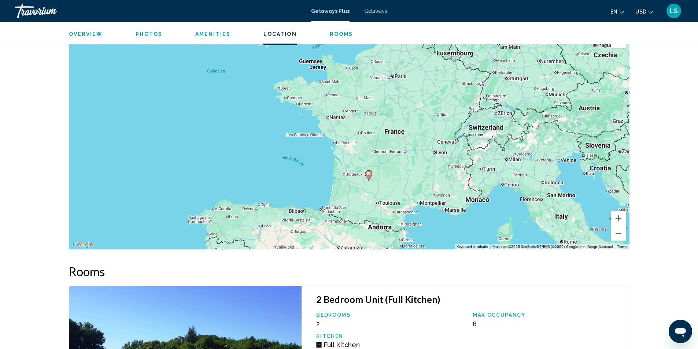
drag, startPoint x: 442, startPoint y: 148, endPoint x: 449, endPoint y: 189, distance: 41.9
click at [449, 189] on div "To activate drag with keyboard, press Alt + Enter. Once in keyboard drag state,…" at bounding box center [349, 140] width 561 height 220
click at [617, 231] on button "Zoom out" at bounding box center [618, 233] width 15 height 15
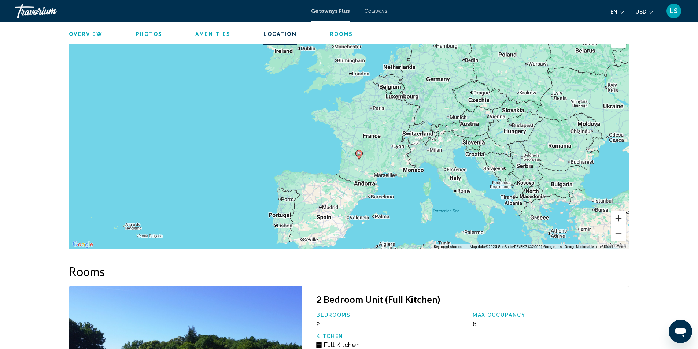
click at [617, 217] on button "Zoom in" at bounding box center [618, 218] width 15 height 15
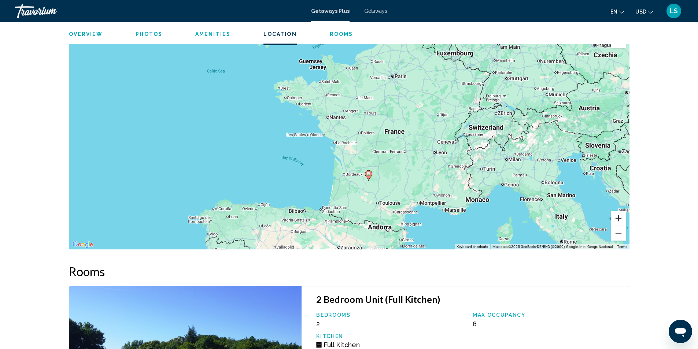
click at [617, 217] on button "Zoom in" at bounding box center [618, 218] width 15 height 15
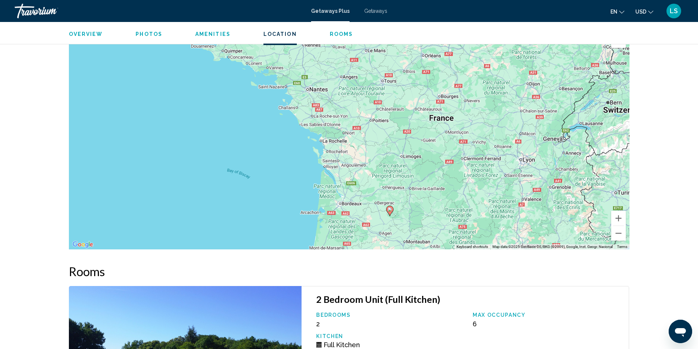
drag, startPoint x: 440, startPoint y: 133, endPoint x: 441, endPoint y: 138, distance: 5.0
click at [440, 133] on div "To activate drag with keyboard, press Alt + Enter. Once in keyboard drag state,…" at bounding box center [349, 140] width 561 height 220
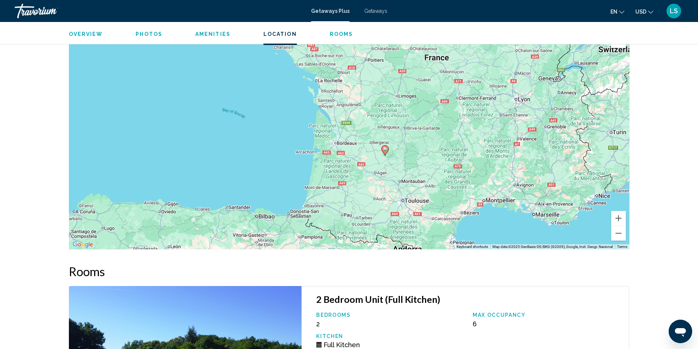
drag, startPoint x: 435, startPoint y: 196, endPoint x: 429, endPoint y: 130, distance: 66.6
click at [429, 130] on div "To activate drag with keyboard, press Alt + Enter. Once in keyboard drag state,…" at bounding box center [349, 140] width 561 height 220
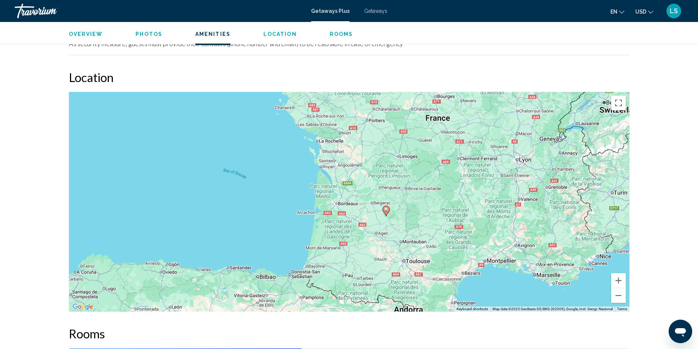
scroll to position [1017, 0]
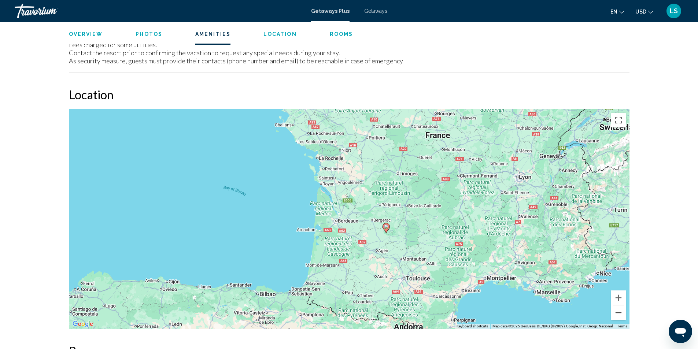
click at [615, 313] on button "Zoom out" at bounding box center [618, 313] width 15 height 15
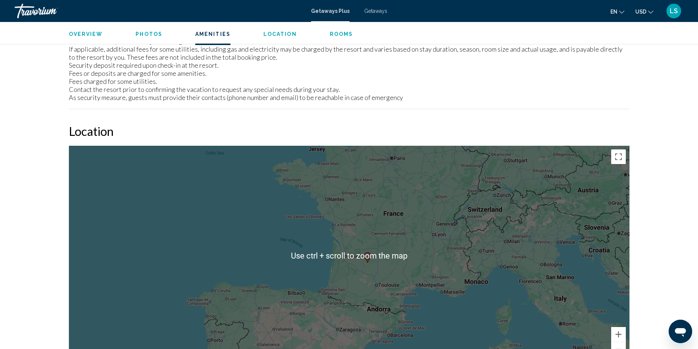
scroll to position [1054, 0]
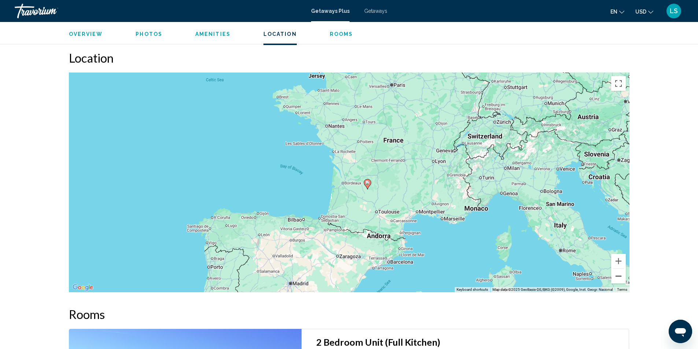
click at [618, 276] on button "Zoom out" at bounding box center [618, 276] width 15 height 15
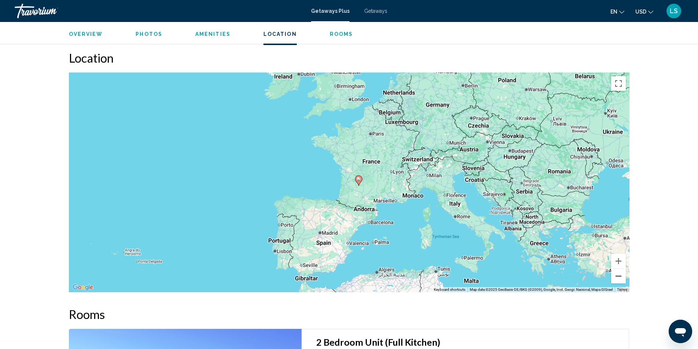
click at [618, 276] on button "Zoom out" at bounding box center [618, 276] width 15 height 15
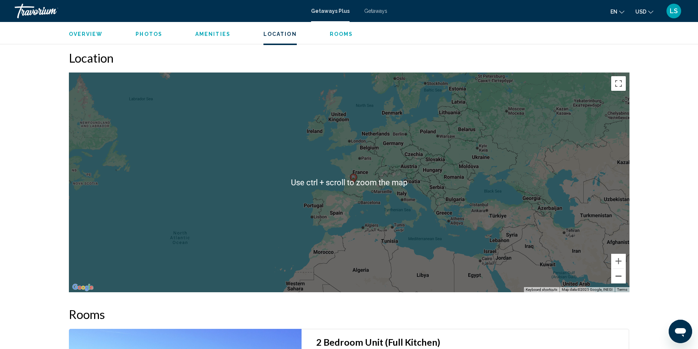
click at [620, 277] on button "Zoom out" at bounding box center [618, 276] width 15 height 15
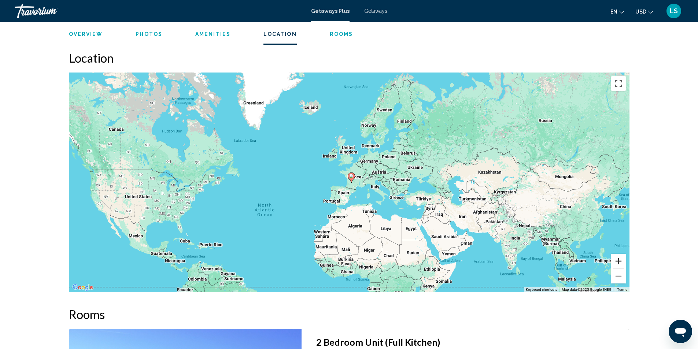
click at [620, 259] on button "Zoom in" at bounding box center [618, 261] width 15 height 15
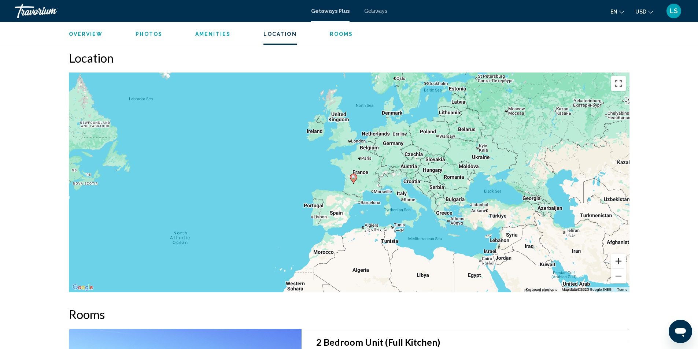
click at [620, 259] on button "Zoom in" at bounding box center [618, 261] width 15 height 15
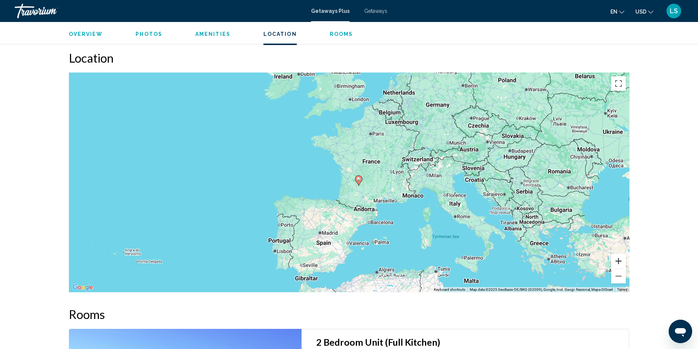
click at [620, 259] on button "Zoom in" at bounding box center [618, 261] width 15 height 15
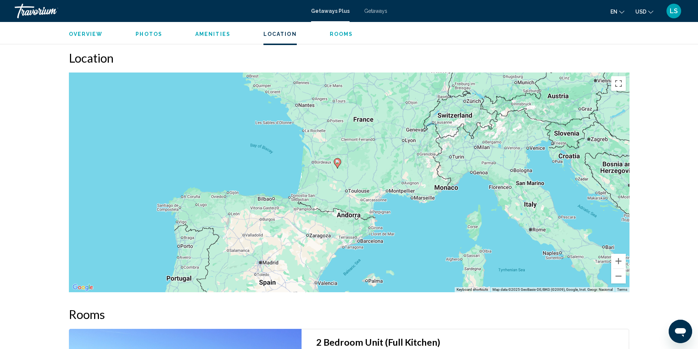
drag, startPoint x: 439, startPoint y: 232, endPoint x: 409, endPoint y: 211, distance: 36.8
click at [409, 211] on div "To activate drag with keyboard, press Alt + Enter. Once in keyboard drag state,…" at bounding box center [349, 183] width 561 height 220
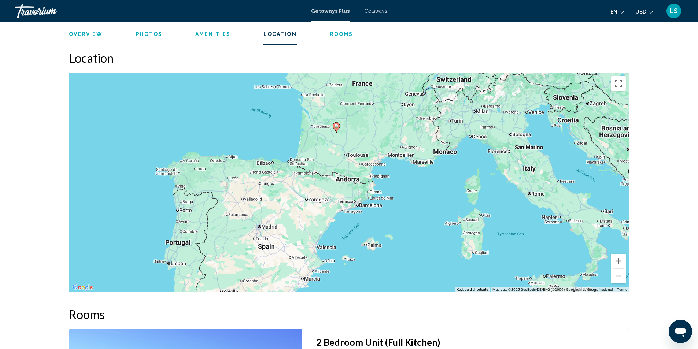
drag, startPoint x: 426, startPoint y: 233, endPoint x: 425, endPoint y: 196, distance: 37.4
click at [425, 196] on div "To activate drag with keyboard, press Alt + Enter. Once in keyboard drag state,…" at bounding box center [349, 183] width 561 height 220
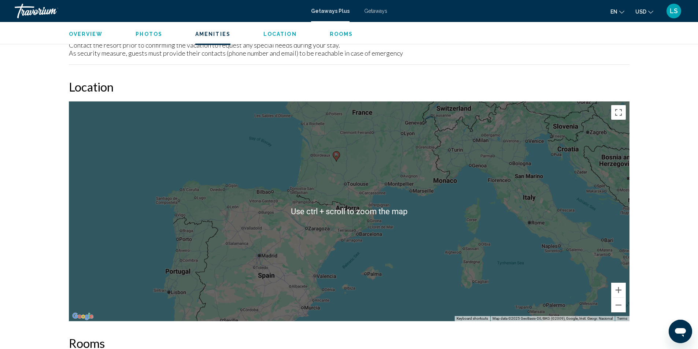
scroll to position [1017, 0]
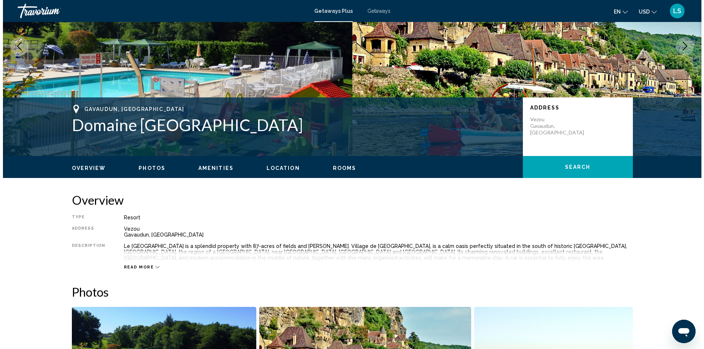
scroll to position [0, 0]
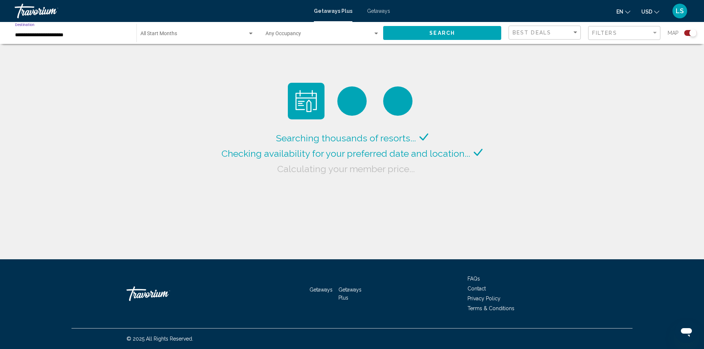
click at [59, 33] on input "**********" at bounding box center [72, 35] width 114 height 6
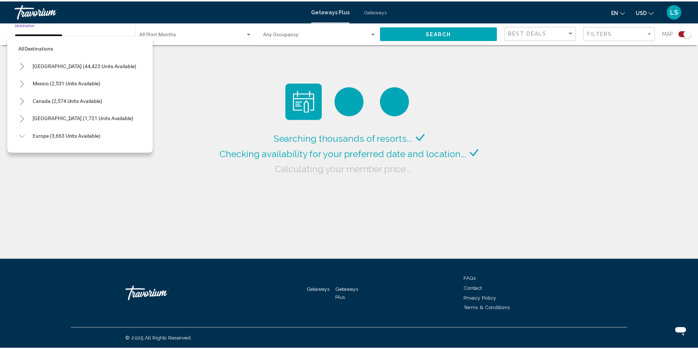
scroll to position [152, 0]
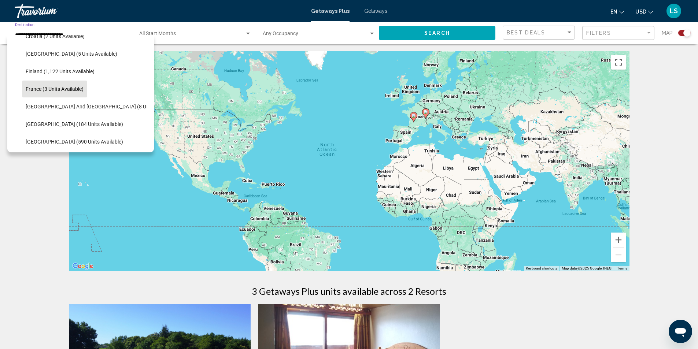
click at [48, 89] on span "France (3 units available)" at bounding box center [55, 89] width 58 height 6
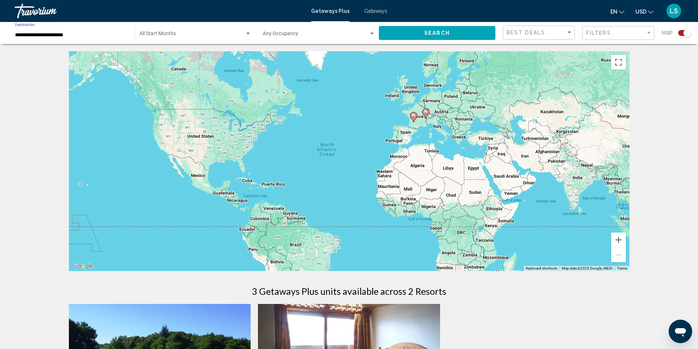
click at [27, 36] on input "**********" at bounding box center [71, 35] width 112 height 6
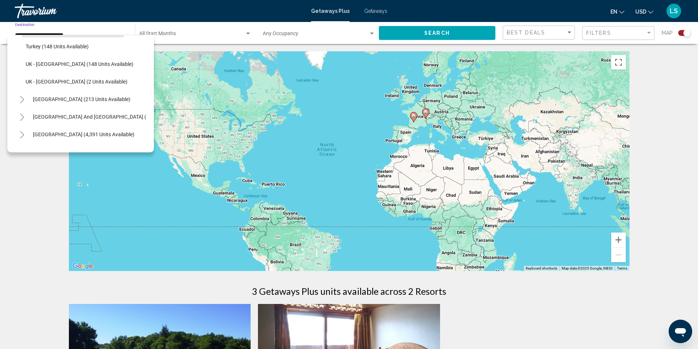
scroll to position [372, 0]
click at [24, 113] on icon "Toggle Central America (213 units available)" at bounding box center [21, 115] width 5 height 7
click at [23, 79] on icon "Toggle South Pacific and Oceania (142 units available)" at bounding box center [21, 80] width 5 height 7
click at [21, 61] on icon "Toggle Australia (213 units available)" at bounding box center [21, 62] width 5 height 7
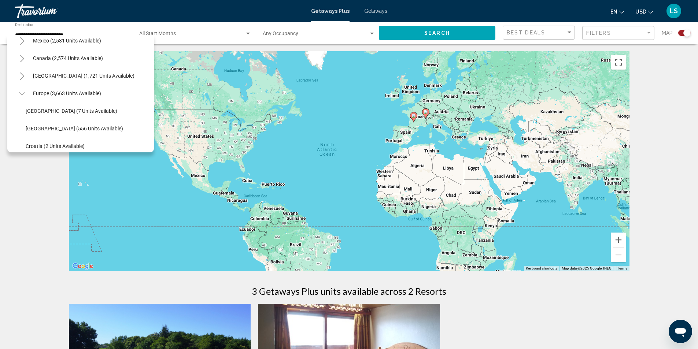
click at [22, 75] on icon "Toggle Caribbean & Atlantic Islands (1,721 units available)" at bounding box center [22, 76] width 4 height 7
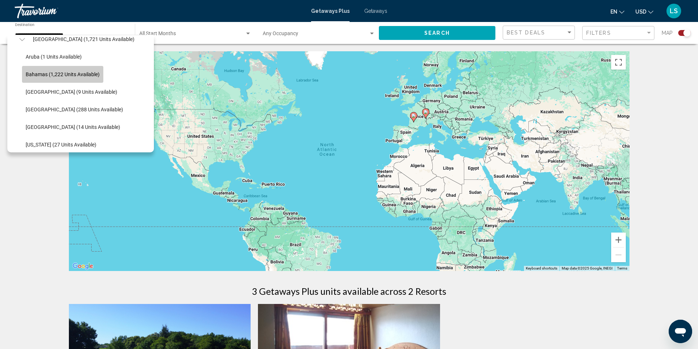
click at [66, 73] on span "Bahamas (1,222 units available)" at bounding box center [63, 74] width 74 height 6
type input "**********"
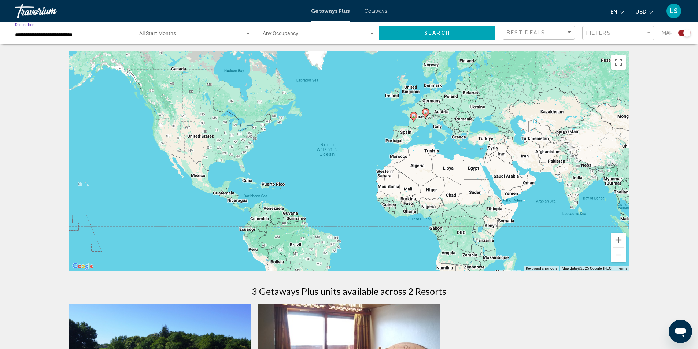
click at [368, 33] on span "Search widget" at bounding box center [316, 35] width 106 height 6
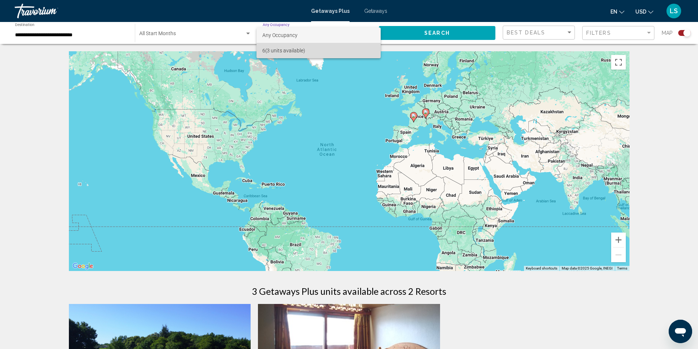
click at [291, 48] on span "6 (3 units available)" at bounding box center [318, 50] width 112 height 15
click at [396, 31] on button "Search" at bounding box center [437, 33] width 117 height 14
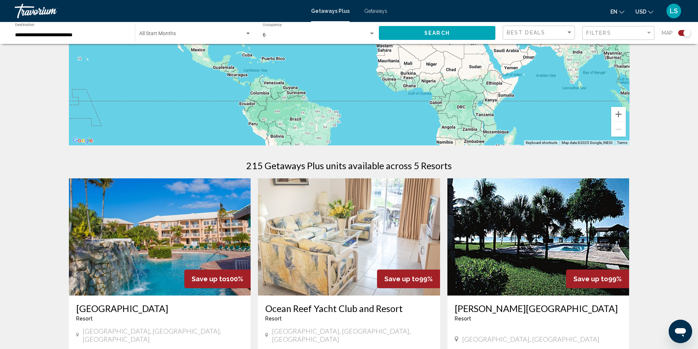
scroll to position [37, 0]
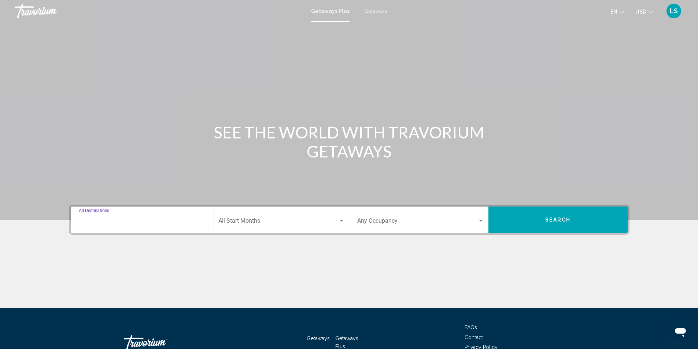
click at [112, 221] on input "Destination All Destinations" at bounding box center [142, 222] width 127 height 7
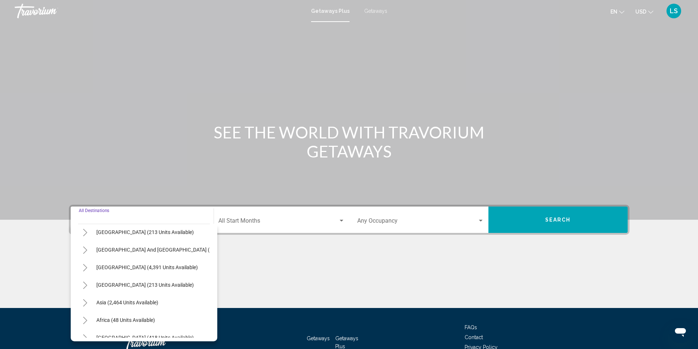
scroll to position [124, 0]
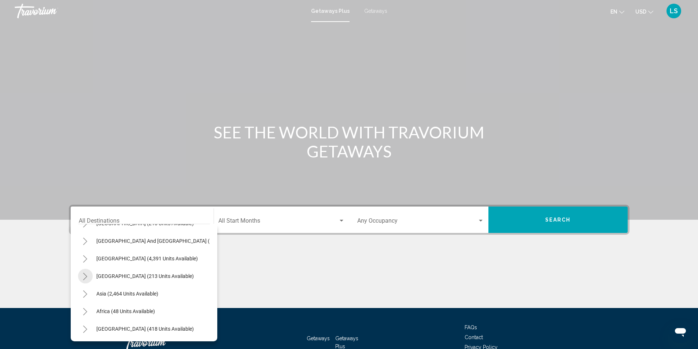
click at [85, 273] on icon "Toggle Central America (213 units available)" at bounding box center [84, 276] width 5 height 7
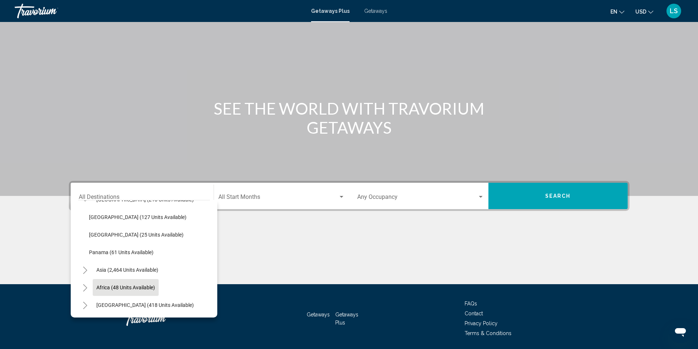
scroll to position [37, 0]
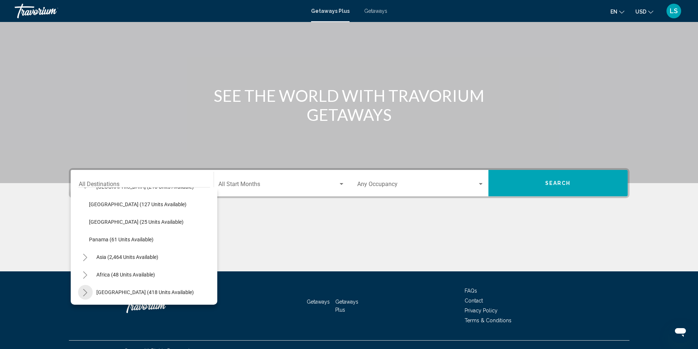
click at [83, 289] on icon "Toggle Middle East (418 units available)" at bounding box center [84, 292] width 5 height 7
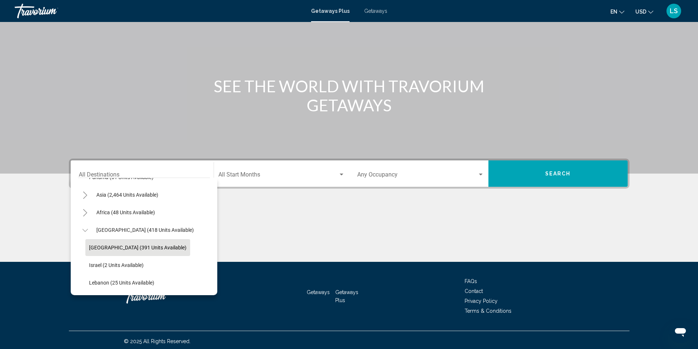
scroll to position [49, 0]
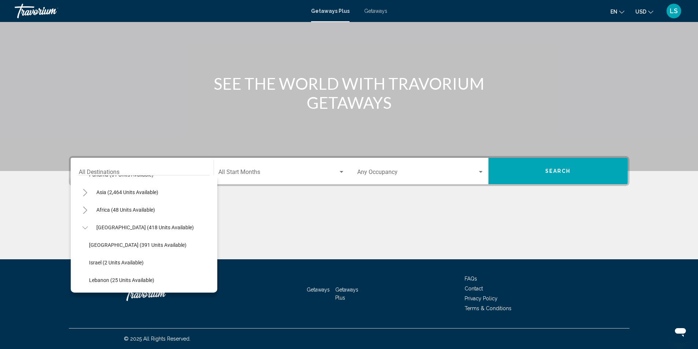
click at [86, 224] on icon "Toggle Middle East (418 units available)" at bounding box center [84, 227] width 5 height 7
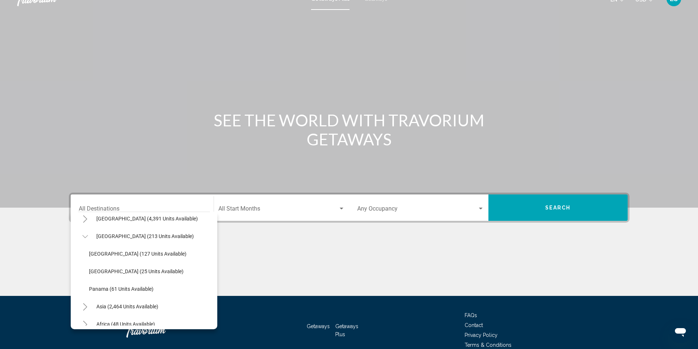
scroll to position [177, 0]
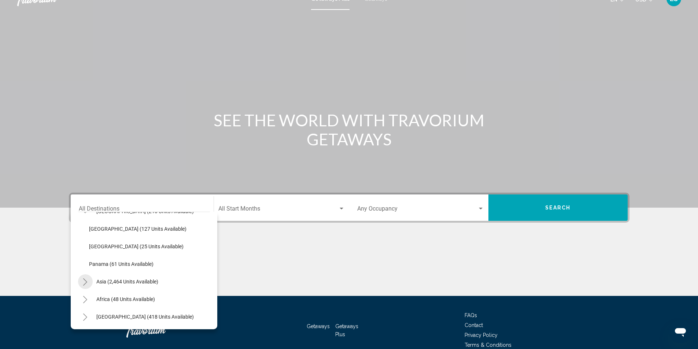
click at [86, 278] on icon "Toggle Asia (2,464 units available)" at bounding box center [84, 281] width 5 height 7
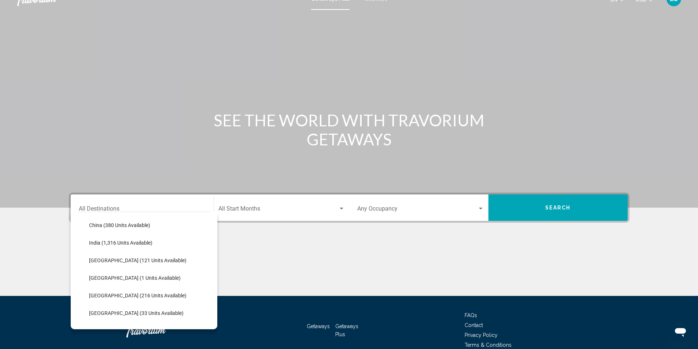
scroll to position [250, 0]
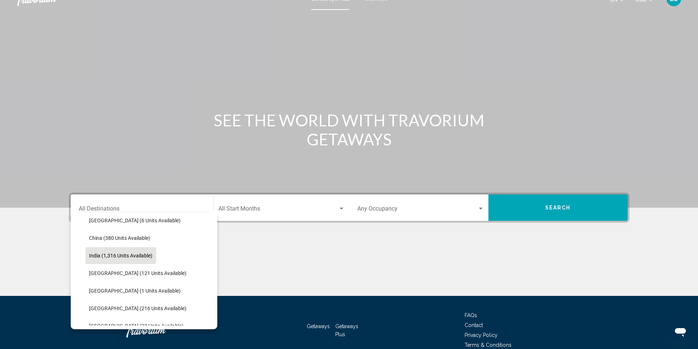
click at [99, 255] on span "India (1,316 units available)" at bounding box center [120, 256] width 63 height 6
type input "**********"
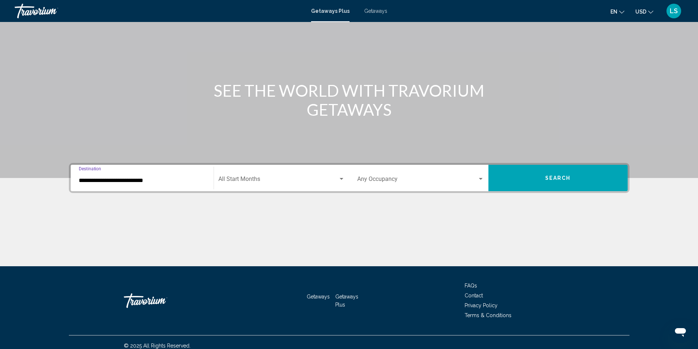
scroll to position [49, 0]
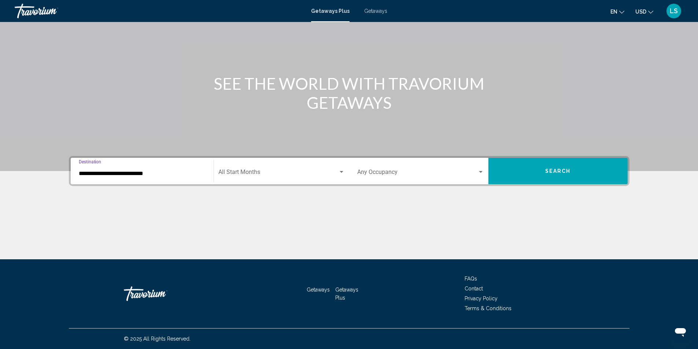
click at [529, 172] on button "Search" at bounding box center [557, 171] width 139 height 26
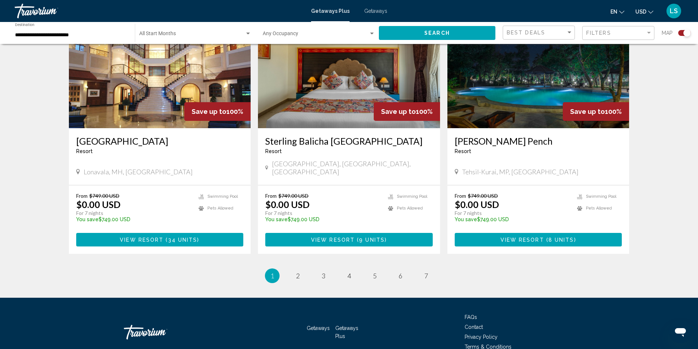
scroll to position [1073, 0]
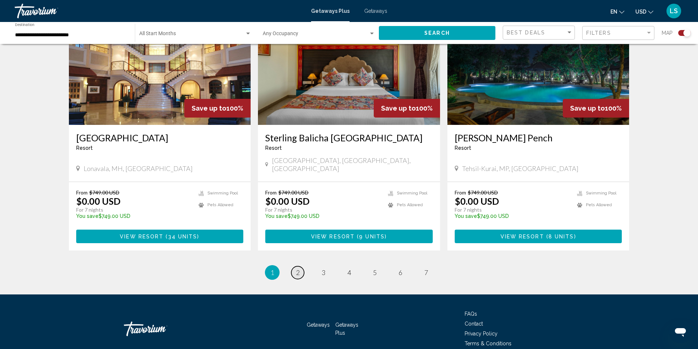
click at [298, 269] on span "2" at bounding box center [298, 273] width 4 height 8
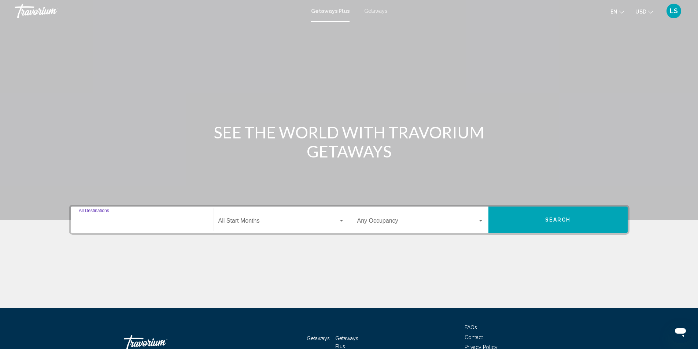
click at [102, 222] on input "Destination All Destinations" at bounding box center [142, 222] width 127 height 7
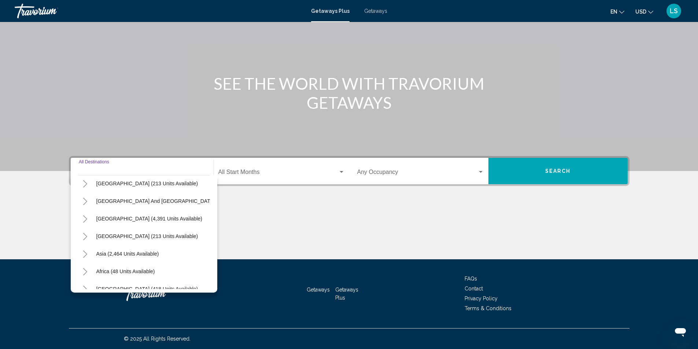
scroll to position [124, 0]
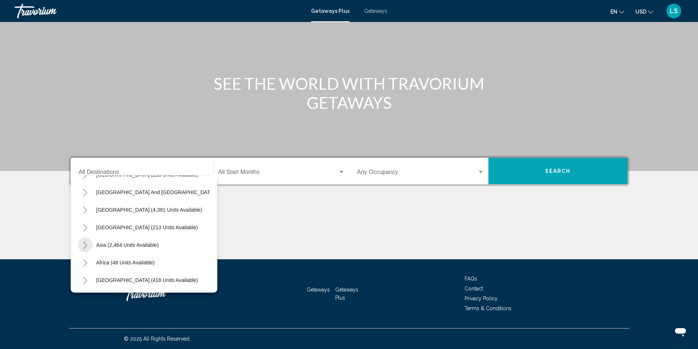
click at [86, 242] on icon "Toggle Asia (2,464 units available)" at bounding box center [84, 245] width 5 height 7
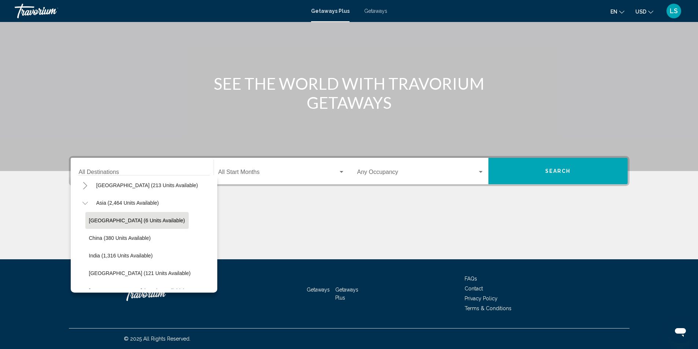
scroll to position [198, 0]
click at [106, 217] on span "India (1,316 units available)" at bounding box center [121, 219] width 64 height 6
type input "**********"
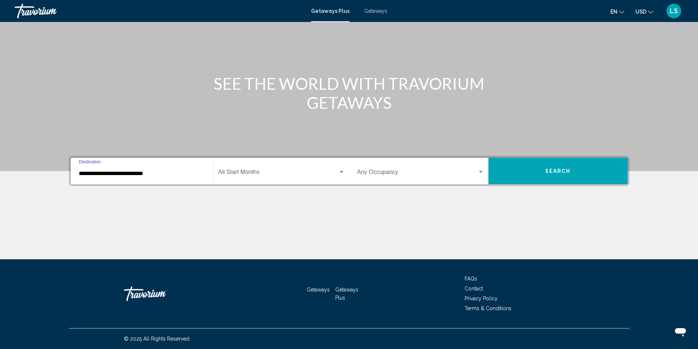
click at [525, 176] on button "Search" at bounding box center [557, 171] width 139 height 26
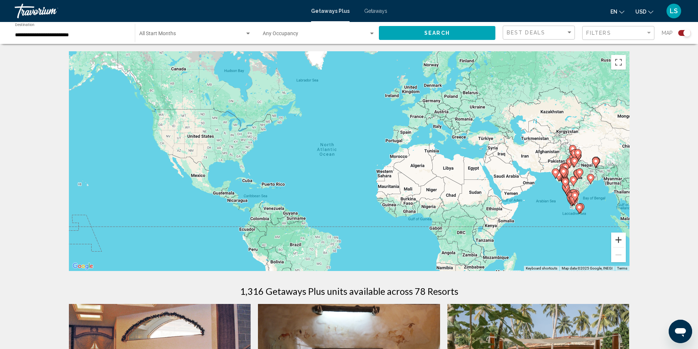
click at [619, 240] on button "Zoom in" at bounding box center [618, 240] width 15 height 15
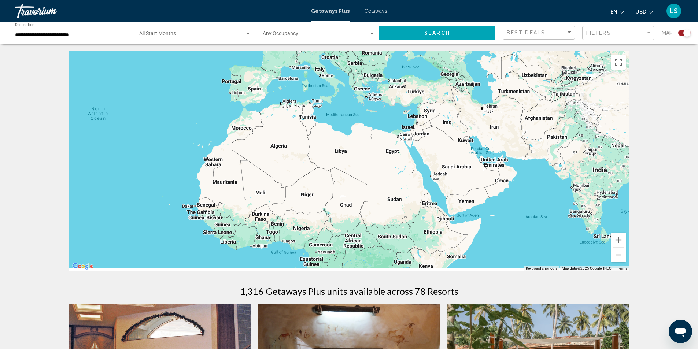
drag, startPoint x: 574, startPoint y: 221, endPoint x: 356, endPoint y: 191, distance: 220.0
click at [356, 192] on div "Main content" at bounding box center [349, 161] width 561 height 220
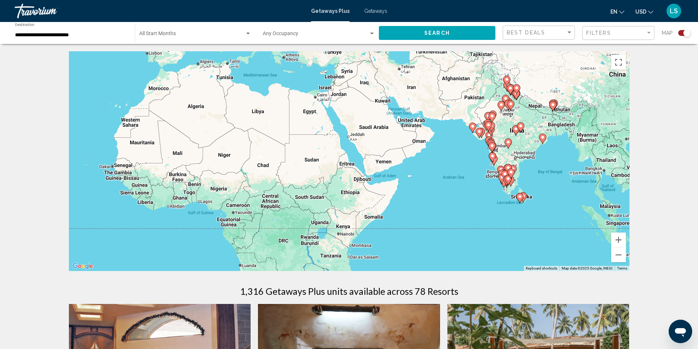
drag, startPoint x: 532, startPoint y: 216, endPoint x: 477, endPoint y: 186, distance: 62.6
click at [477, 186] on div "To activate drag with keyboard, press Alt + Enter. Once in keyboard drag state,…" at bounding box center [349, 161] width 561 height 220
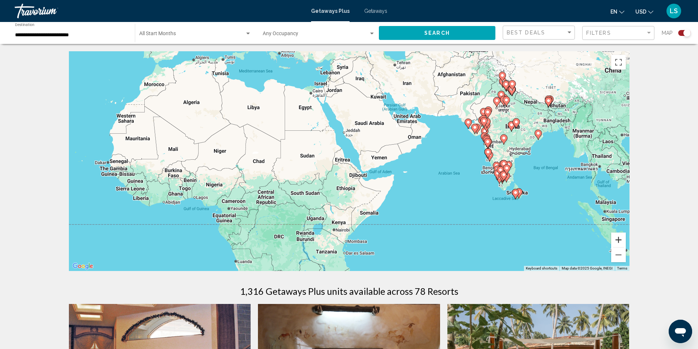
click at [618, 237] on button "Zoom in" at bounding box center [618, 240] width 15 height 15
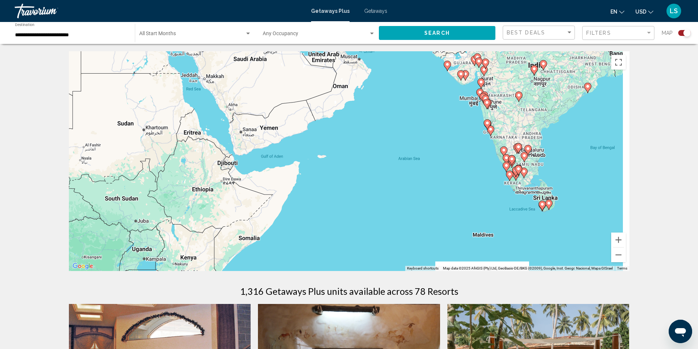
drag, startPoint x: 562, startPoint y: 216, endPoint x: 413, endPoint y: 193, distance: 150.2
click at [412, 186] on div "To activate drag with keyboard, press Alt + Enter. Once in keyboard drag state,…" at bounding box center [349, 161] width 561 height 220
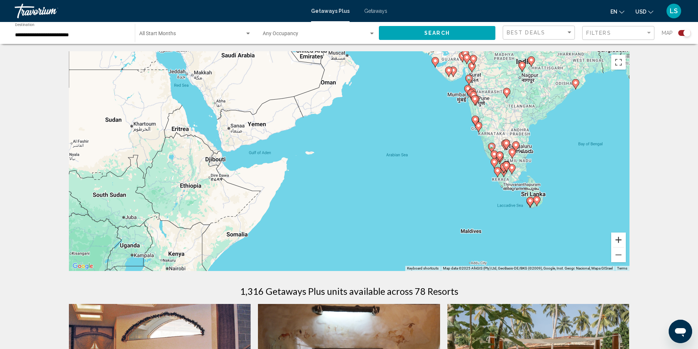
click at [616, 236] on button "Zoom in" at bounding box center [618, 240] width 15 height 15
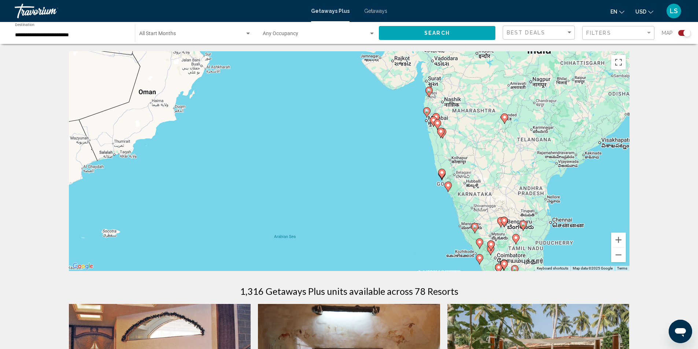
drag, startPoint x: 503, startPoint y: 126, endPoint x: 342, endPoint y: 216, distance: 184.7
click at [342, 216] on div "To activate drag with keyboard, press Alt + Enter. Once in keyboard drag state,…" at bounding box center [349, 161] width 561 height 220
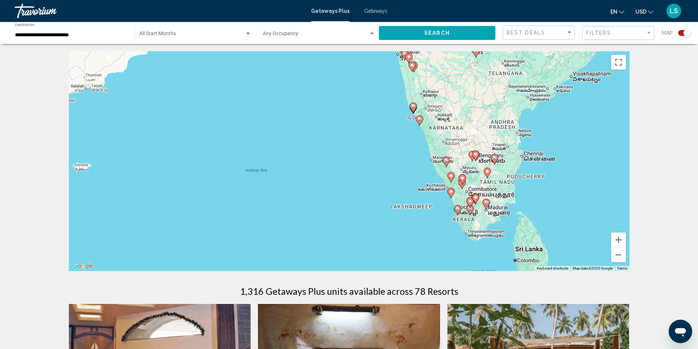
drag, startPoint x: 425, startPoint y: 240, endPoint x: 396, endPoint y: 176, distance: 70.9
click at [396, 176] on div "To activate drag with keyboard, press Alt + Enter. Once in keyboard drag state,…" at bounding box center [349, 161] width 561 height 220
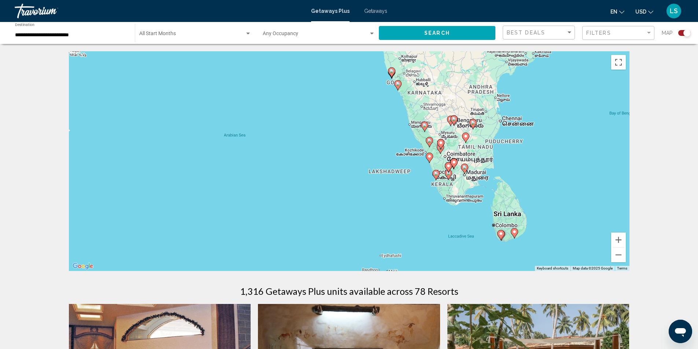
drag, startPoint x: 434, startPoint y: 235, endPoint x: 408, endPoint y: 196, distance: 47.0
click at [408, 196] on div "To activate drag with keyboard, press Alt + Enter. Once in keyboard drag state,…" at bounding box center [349, 161] width 561 height 220
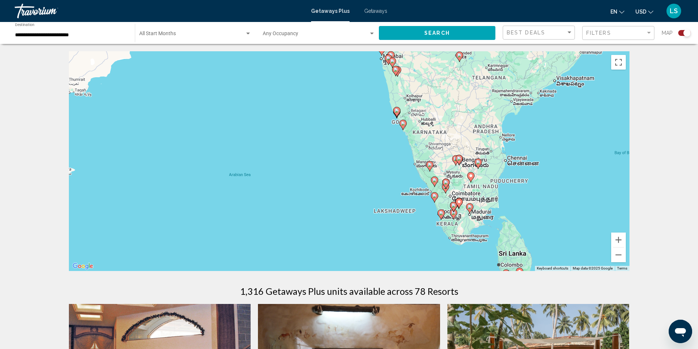
drag, startPoint x: 408, startPoint y: 196, endPoint x: 413, endPoint y: 236, distance: 40.6
click at [413, 236] on div "To activate drag with keyboard, press Alt + Enter. Once in keyboard drag state,…" at bounding box center [349, 161] width 561 height 220
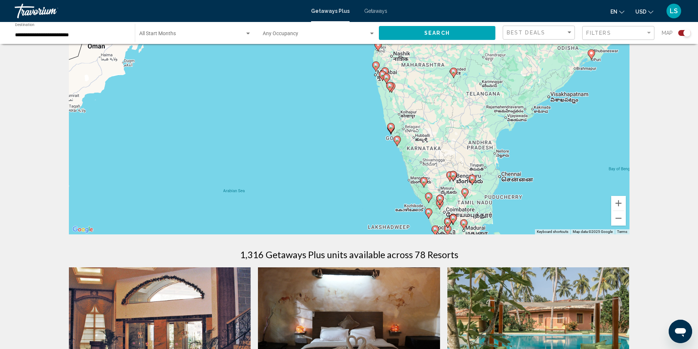
drag, startPoint x: 370, startPoint y: 133, endPoint x: 365, endPoint y: 188, distance: 55.6
click at [365, 188] on div "To activate drag with keyboard, press Alt + Enter. Once in keyboard drag state,…" at bounding box center [349, 125] width 561 height 220
click at [390, 129] on image "Main content" at bounding box center [391, 127] width 4 height 4
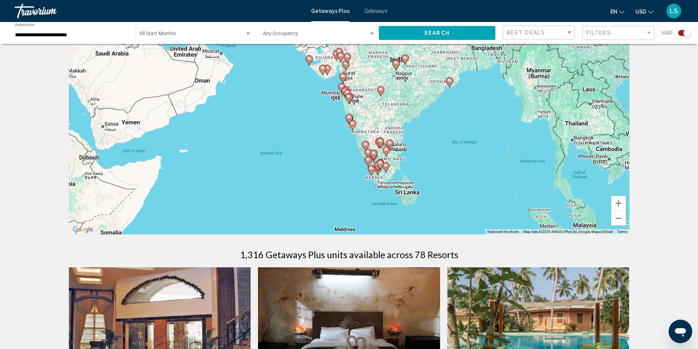
click at [351, 118] on image "Main content" at bounding box center [349, 117] width 4 height 4
type input "**********"
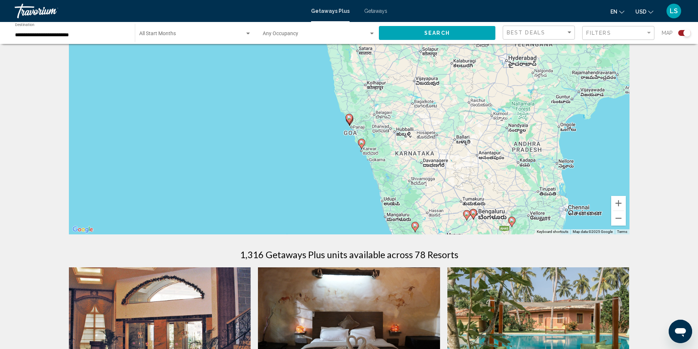
click at [347, 119] on image "Main content" at bounding box center [349, 117] width 4 height 4
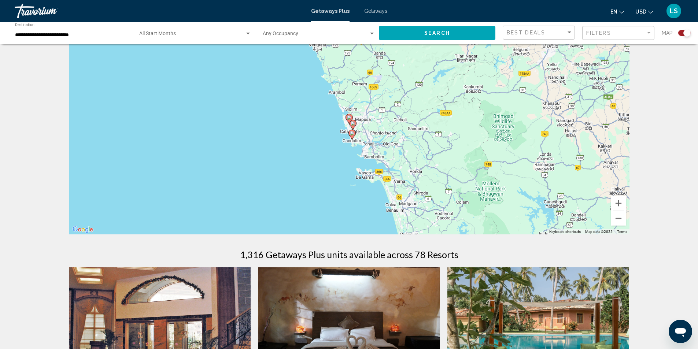
click at [347, 117] on image "Main content" at bounding box center [349, 117] width 4 height 4
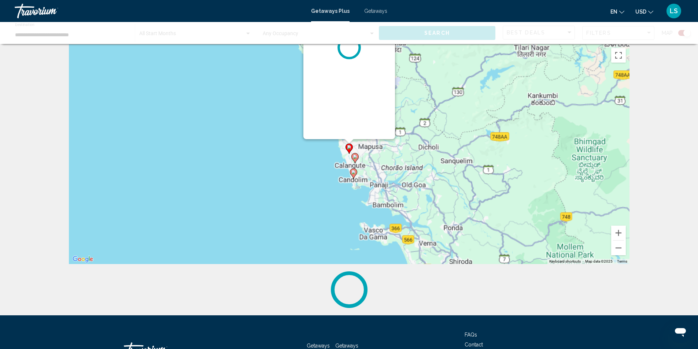
scroll to position [0, 0]
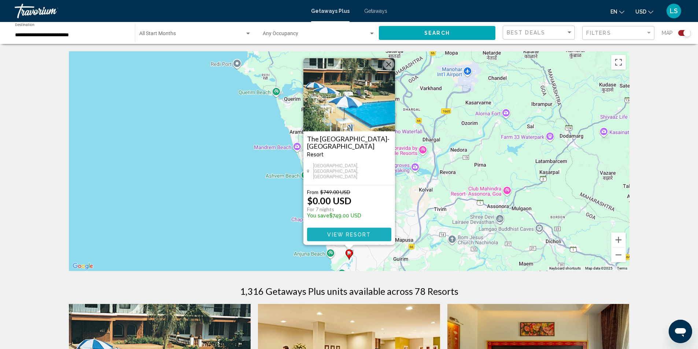
click at [340, 236] on span "View Resort" at bounding box center [349, 235] width 44 height 6
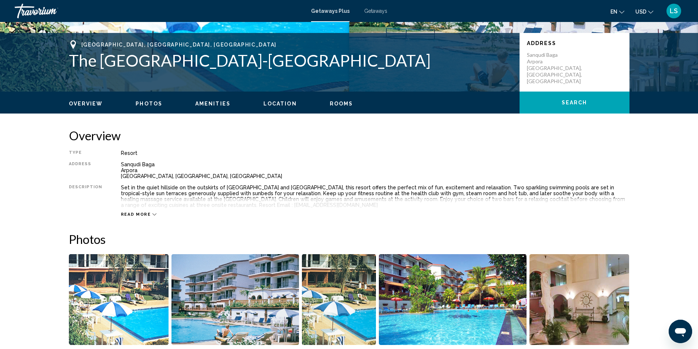
scroll to position [147, 0]
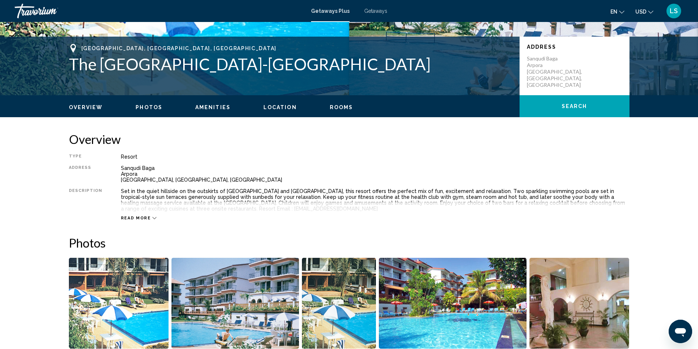
click at [152, 217] on icon "Main content" at bounding box center [154, 218] width 4 height 2
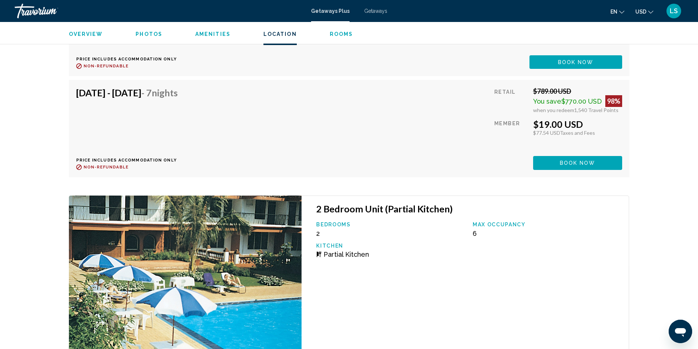
scroll to position [1319, 0]
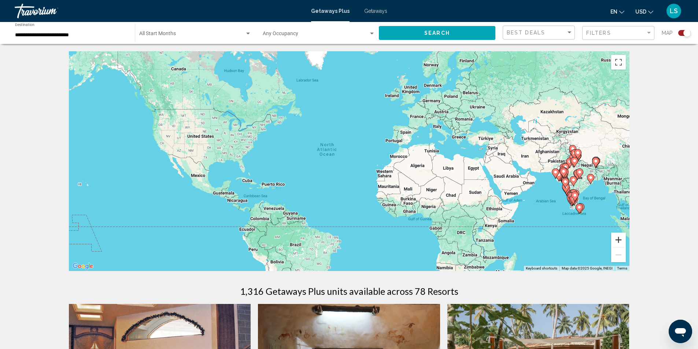
click at [621, 241] on button "Zoom in" at bounding box center [618, 240] width 15 height 15
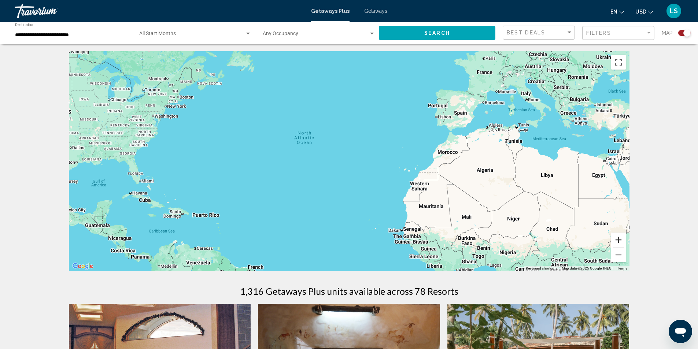
click at [620, 239] on button "Zoom in" at bounding box center [618, 240] width 15 height 15
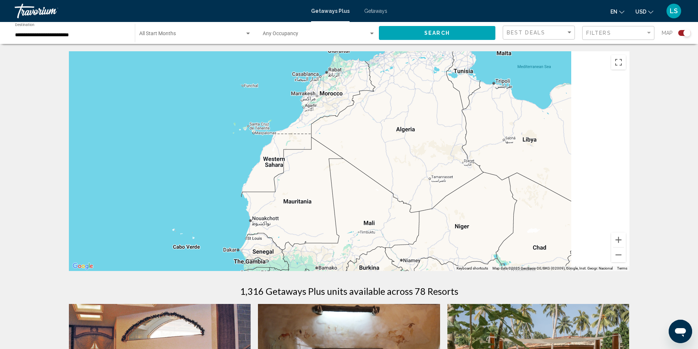
drag, startPoint x: 558, startPoint y: 206, endPoint x: 198, endPoint y: 157, distance: 363.9
click at [198, 156] on div "Main content" at bounding box center [349, 161] width 561 height 220
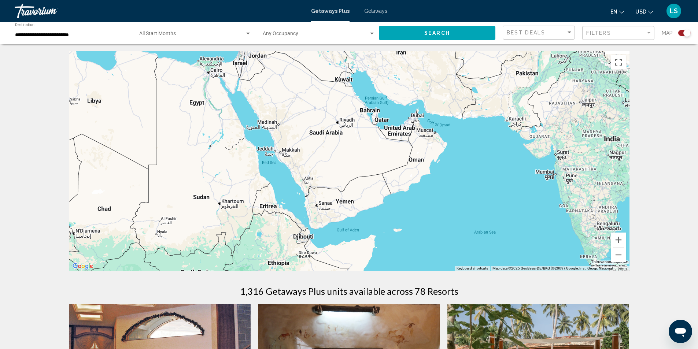
drag, startPoint x: 356, startPoint y: 177, endPoint x: 184, endPoint y: 141, distance: 175.9
click at [184, 141] on div "Main content" at bounding box center [349, 161] width 561 height 220
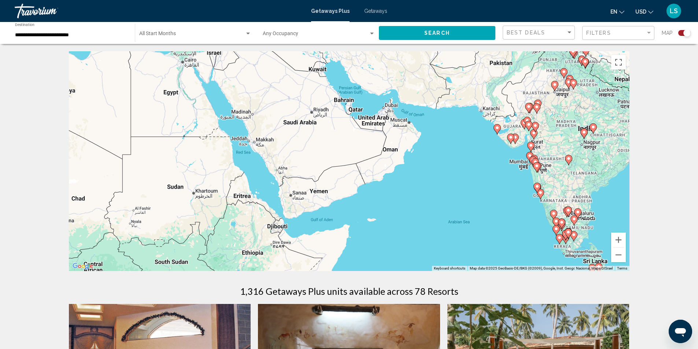
drag, startPoint x: 385, startPoint y: 188, endPoint x: 198, endPoint y: 173, distance: 188.6
click at [198, 173] on div "To activate drag with keyboard, press Alt + Enter. Once in keyboard drag state,…" at bounding box center [349, 161] width 561 height 220
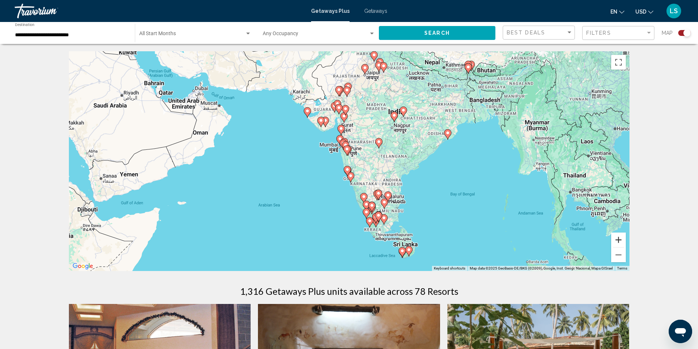
click at [620, 240] on button "Zoom in" at bounding box center [618, 240] width 15 height 15
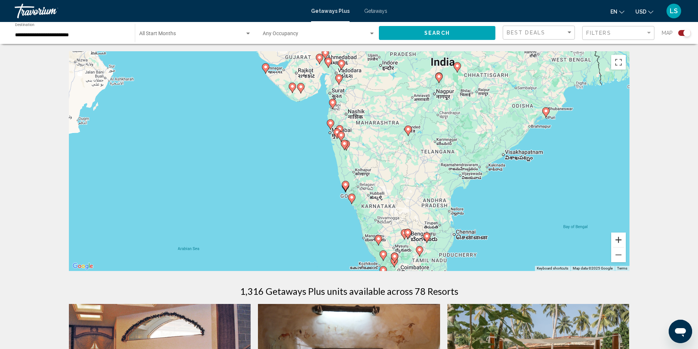
click at [619, 240] on button "Zoom in" at bounding box center [618, 240] width 15 height 15
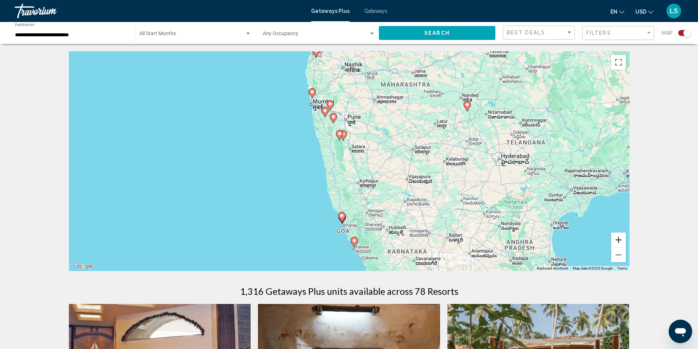
click at [619, 240] on button "Zoom in" at bounding box center [618, 240] width 15 height 15
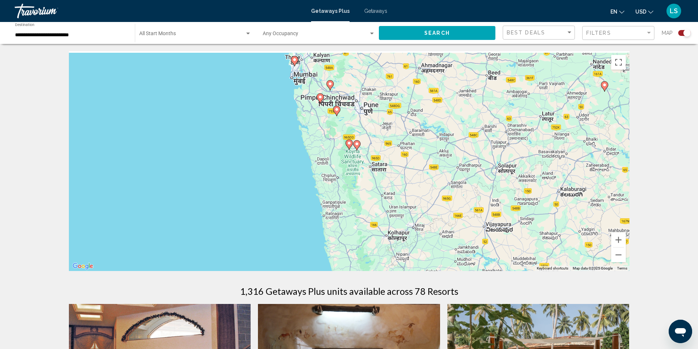
drag, startPoint x: 292, startPoint y: 119, endPoint x: 315, endPoint y: 170, distance: 56.3
click at [315, 170] on div "To activate drag with keyboard, press Alt + Enter. Once in keyboard drag state,…" at bounding box center [349, 161] width 561 height 220
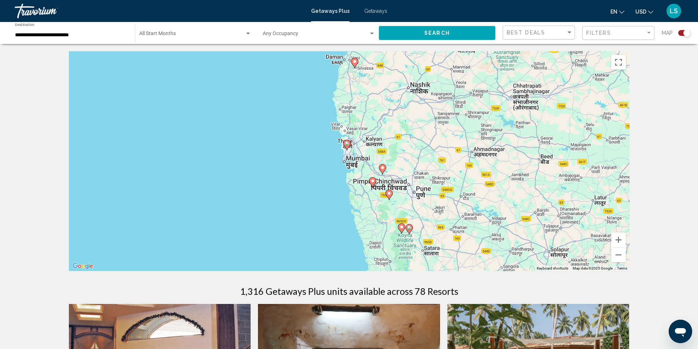
drag, startPoint x: 344, startPoint y: 148, endPoint x: 383, endPoint y: 198, distance: 63.4
click at [383, 198] on div "To activate drag with keyboard, press Alt + Enter. Once in keyboard drag state,…" at bounding box center [349, 161] width 561 height 220
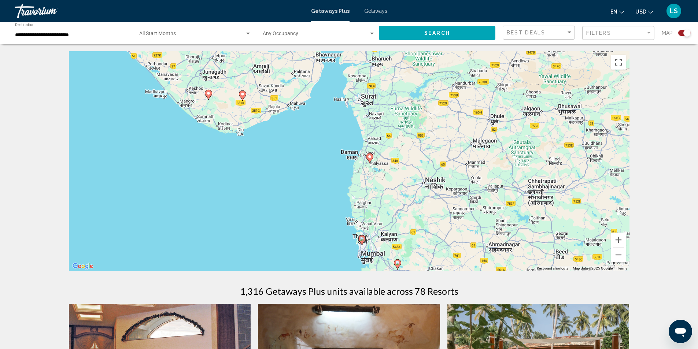
drag, startPoint x: 354, startPoint y: 106, endPoint x: 369, endPoint y: 200, distance: 95.8
click at [369, 200] on div "To activate drag with keyboard, press Alt + Enter. Once in keyboard drag state,…" at bounding box center [349, 161] width 561 height 220
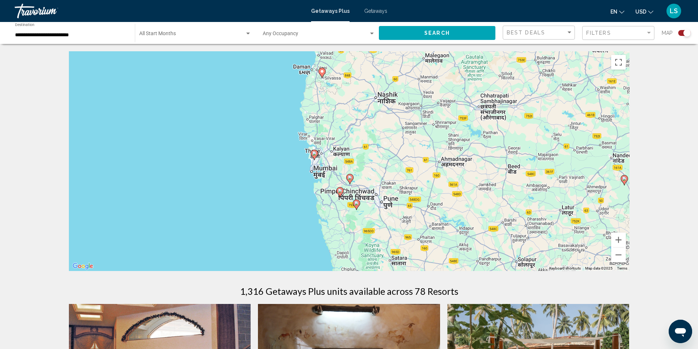
drag, startPoint x: 396, startPoint y: 115, endPoint x: 347, endPoint y: 35, distance: 93.5
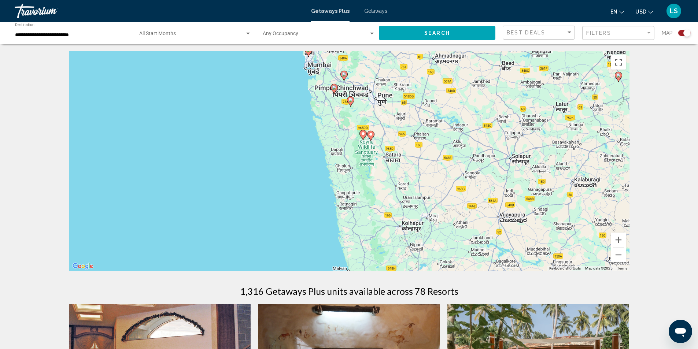
drag, startPoint x: 362, startPoint y: 218, endPoint x: 354, endPoint y: 119, distance: 99.3
click at [354, 119] on div "To activate drag with keyboard, press Alt + Enter. Once in keyboard drag state,…" at bounding box center [349, 161] width 561 height 220
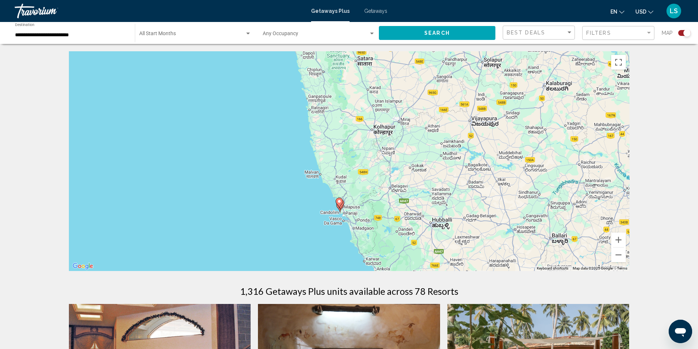
drag, startPoint x: 372, startPoint y: 199, endPoint x: 343, endPoint y: 102, distance: 100.9
click at [343, 102] on div "To activate drag with keyboard, press Alt + Enter. Once in keyboard drag state,…" at bounding box center [349, 161] width 561 height 220
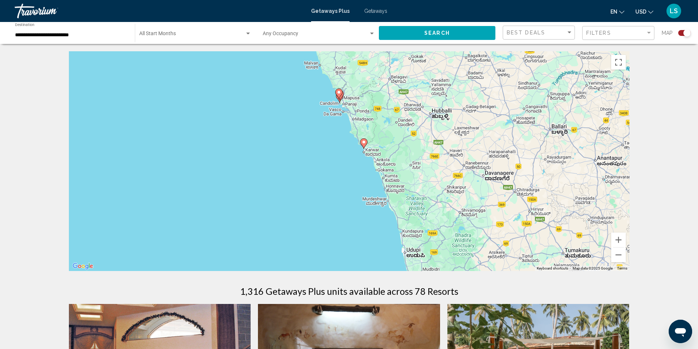
drag, startPoint x: 356, startPoint y: 171, endPoint x: 355, endPoint y: 60, distance: 110.7
click at [355, 60] on div "To activate drag with keyboard, press Alt + Enter. Once in keyboard drag state,…" at bounding box center [349, 161] width 561 height 220
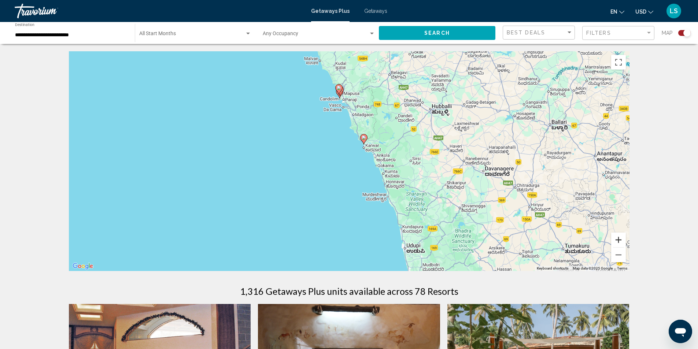
click at [618, 239] on button "Zoom in" at bounding box center [618, 240] width 15 height 15
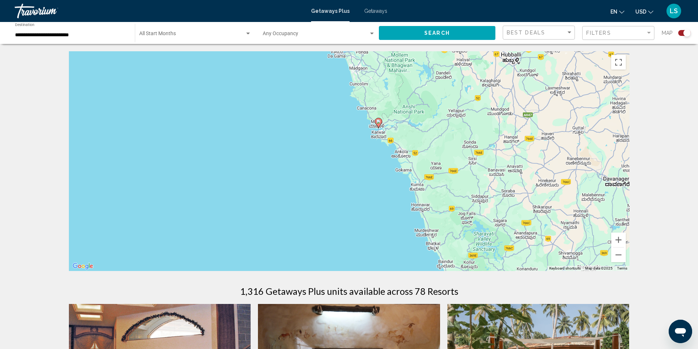
drag, startPoint x: 418, startPoint y: 107, endPoint x: 421, endPoint y: 176, distance: 69.3
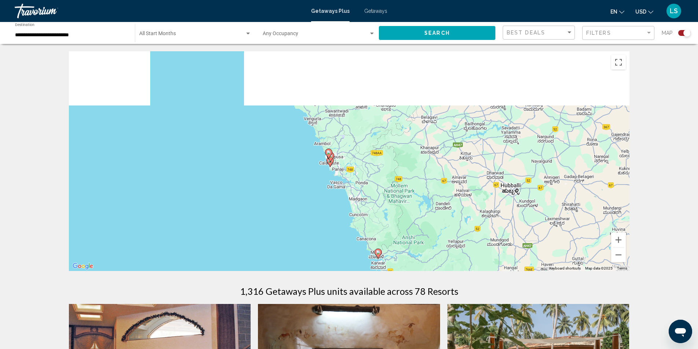
drag, startPoint x: 391, startPoint y: 85, endPoint x: 393, endPoint y: 231, distance: 146.2
click at [393, 231] on div "To activate drag with keyboard, press Alt + Enter. Once in keyboard drag state,…" at bounding box center [349, 161] width 561 height 220
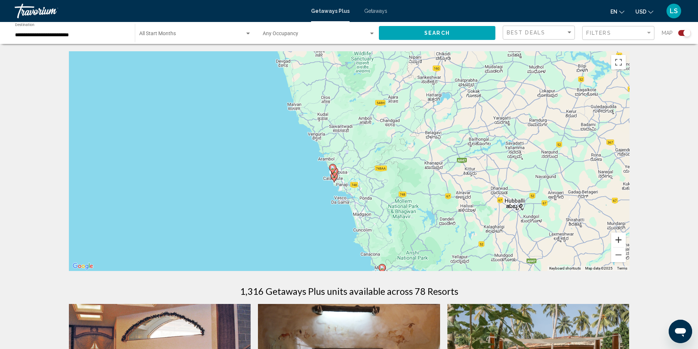
click at [619, 241] on button "Zoom in" at bounding box center [618, 240] width 15 height 15
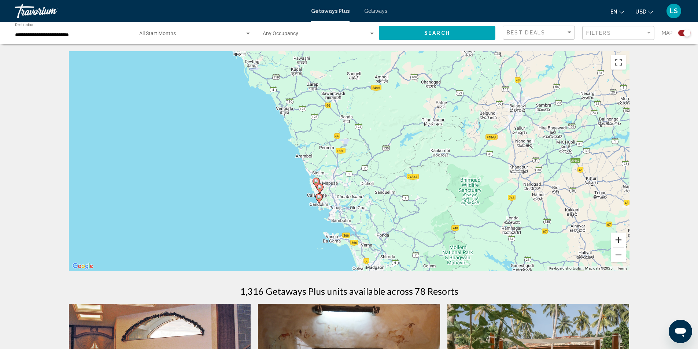
click at [619, 241] on button "Zoom in" at bounding box center [618, 240] width 15 height 15
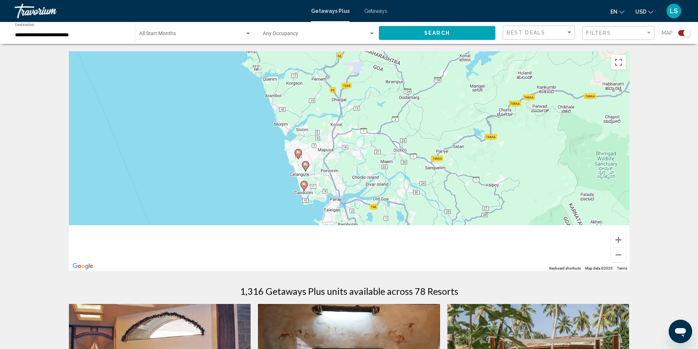
drag, startPoint x: 391, startPoint y: 242, endPoint x: 407, endPoint y: 175, distance: 69.4
click at [407, 175] on div "To activate drag with keyboard, press Alt + Enter. Once in keyboard drag state,…" at bounding box center [349, 161] width 561 height 220
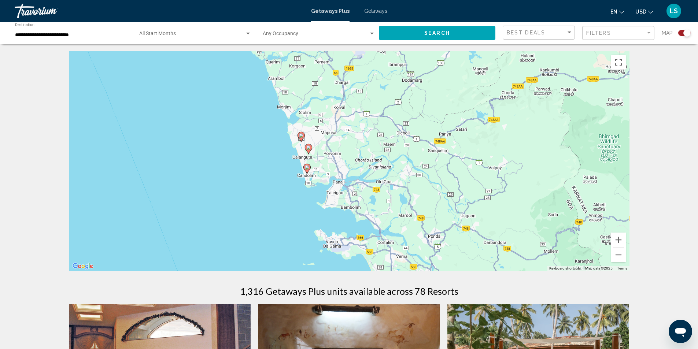
click at [307, 148] on image "Main content" at bounding box center [308, 147] width 4 height 4
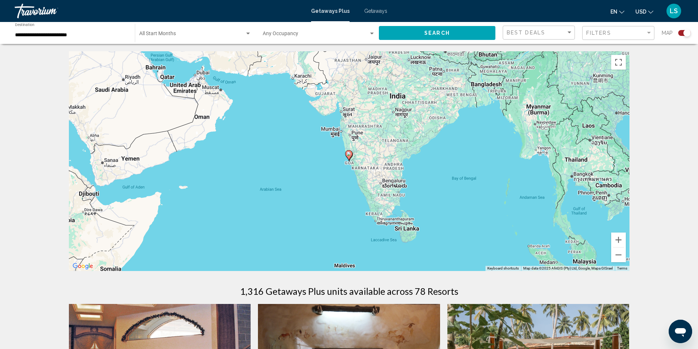
click at [350, 155] on image "Main content" at bounding box center [349, 154] width 4 height 4
type input "**********"
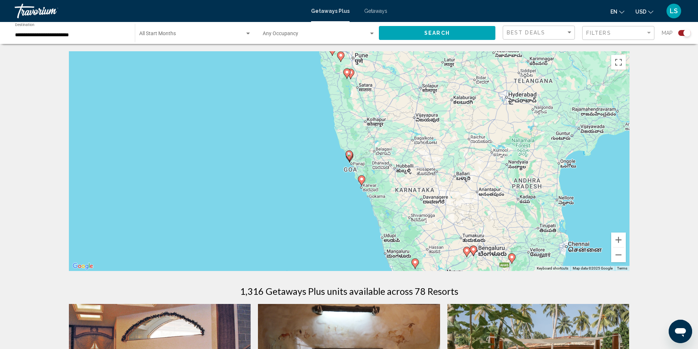
click at [360, 179] on image "Main content" at bounding box center [361, 179] width 4 height 4
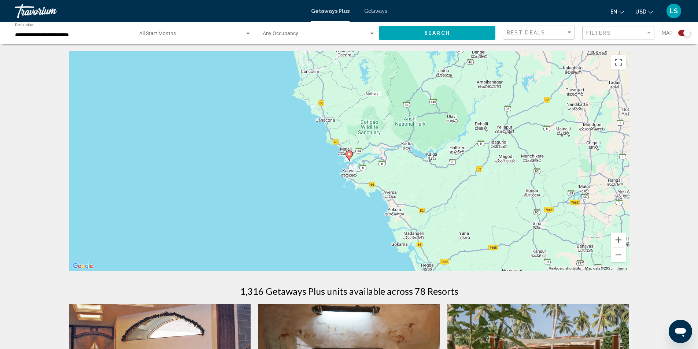
click at [349, 154] on image "Main content" at bounding box center [349, 154] width 4 height 4
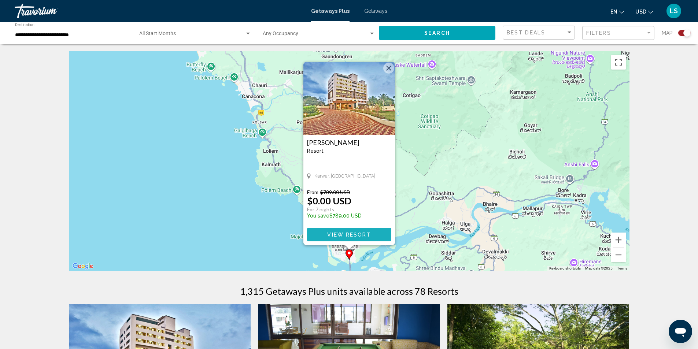
click at [337, 234] on span "View Resort" at bounding box center [349, 235] width 44 height 6
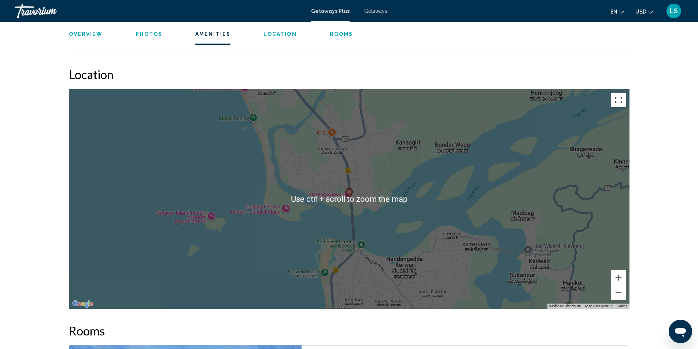
scroll to position [953, 0]
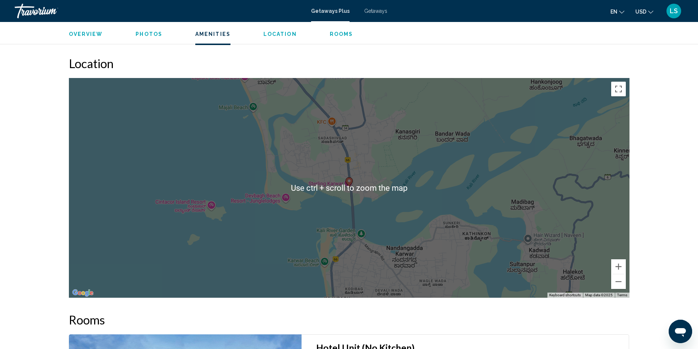
click at [262, 244] on div "To activate drag with keyboard, press Alt + Enter. Once in keyboard drag state,…" at bounding box center [349, 188] width 561 height 220
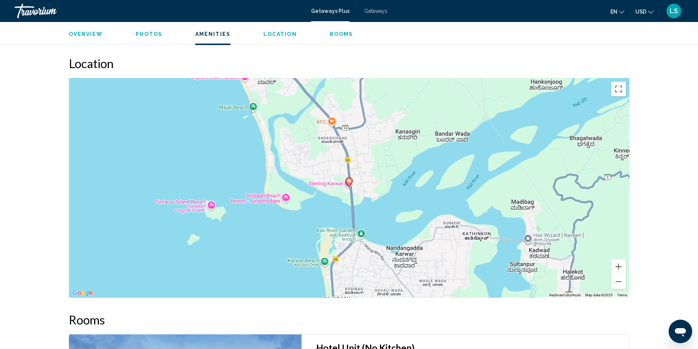
click at [184, 203] on div "To activate drag with keyboard, press Alt + Enter. Once in keyboard drag state,…" at bounding box center [349, 188] width 561 height 220
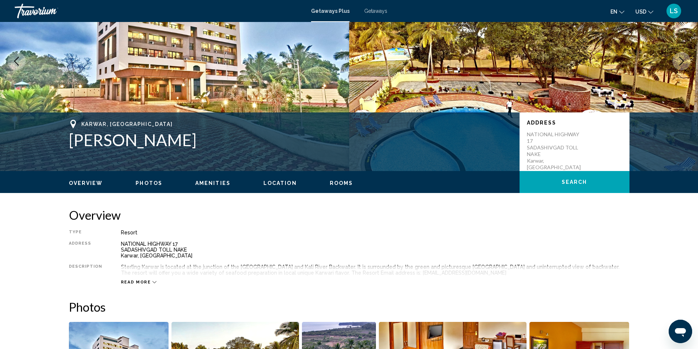
scroll to position [0, 0]
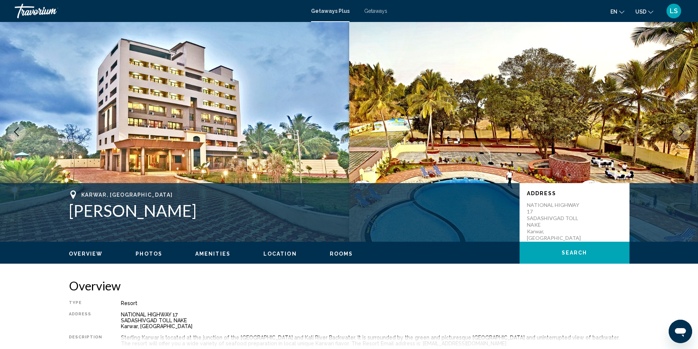
click at [375, 10] on span "Getaways" at bounding box center [375, 11] width 23 height 6
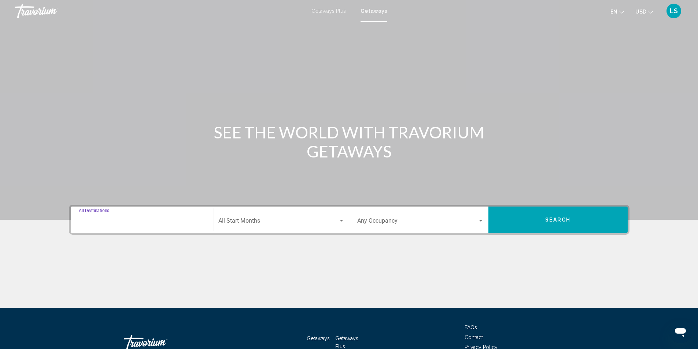
click at [89, 221] on input "Destination All Destinations" at bounding box center [142, 222] width 127 height 7
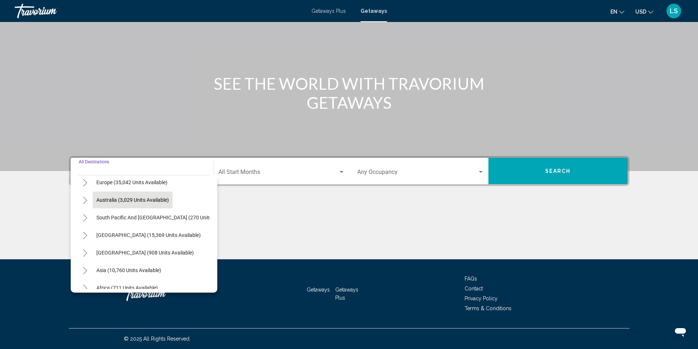
scroll to position [110, 0]
click at [85, 236] on icon "Toggle Central America (908 units available)" at bounding box center [84, 236] width 5 height 7
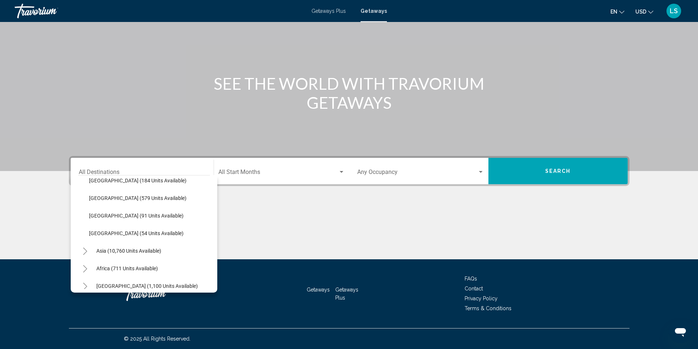
scroll to position [195, 0]
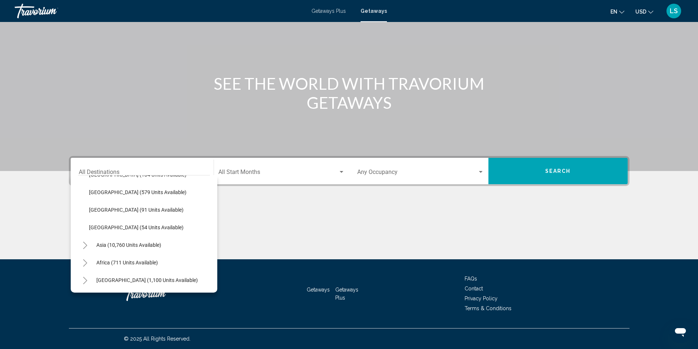
click at [83, 239] on button "Toggle Asia (10,760 units available)" at bounding box center [85, 245] width 15 height 15
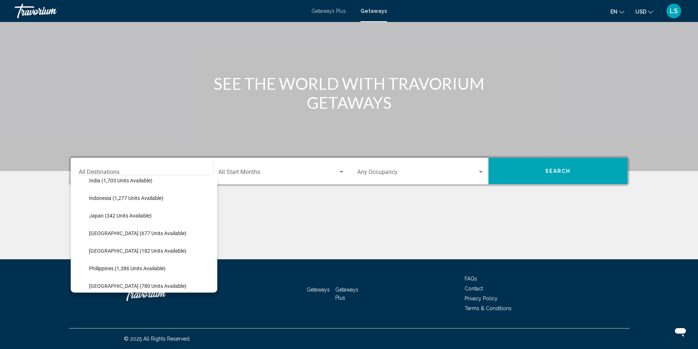
scroll to position [341, 0]
click at [139, 233] on span "[GEOGRAPHIC_DATA] (182 units available)" at bounding box center [137, 234] width 97 height 6
type input "**********"
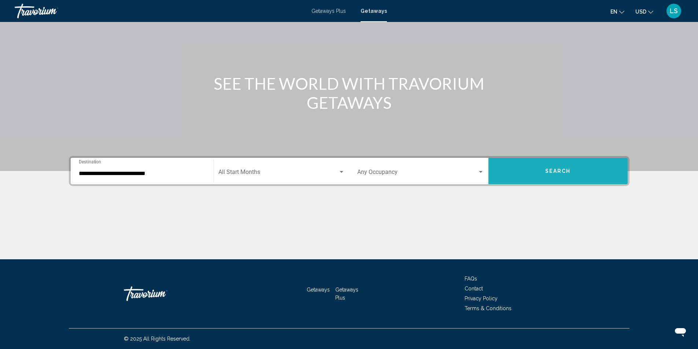
click at [526, 175] on button "Search" at bounding box center [557, 171] width 139 height 26
